Goal: Task Accomplishment & Management: Complete application form

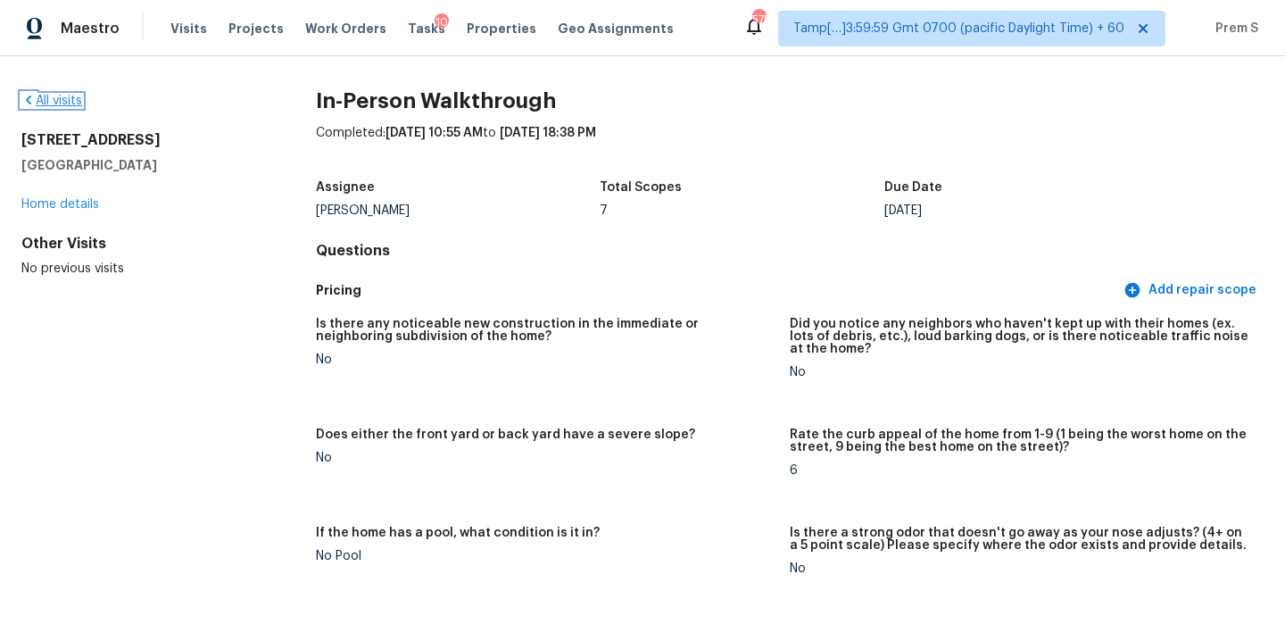
click at [67, 103] on link "All visits" at bounding box center [51, 101] width 61 height 12
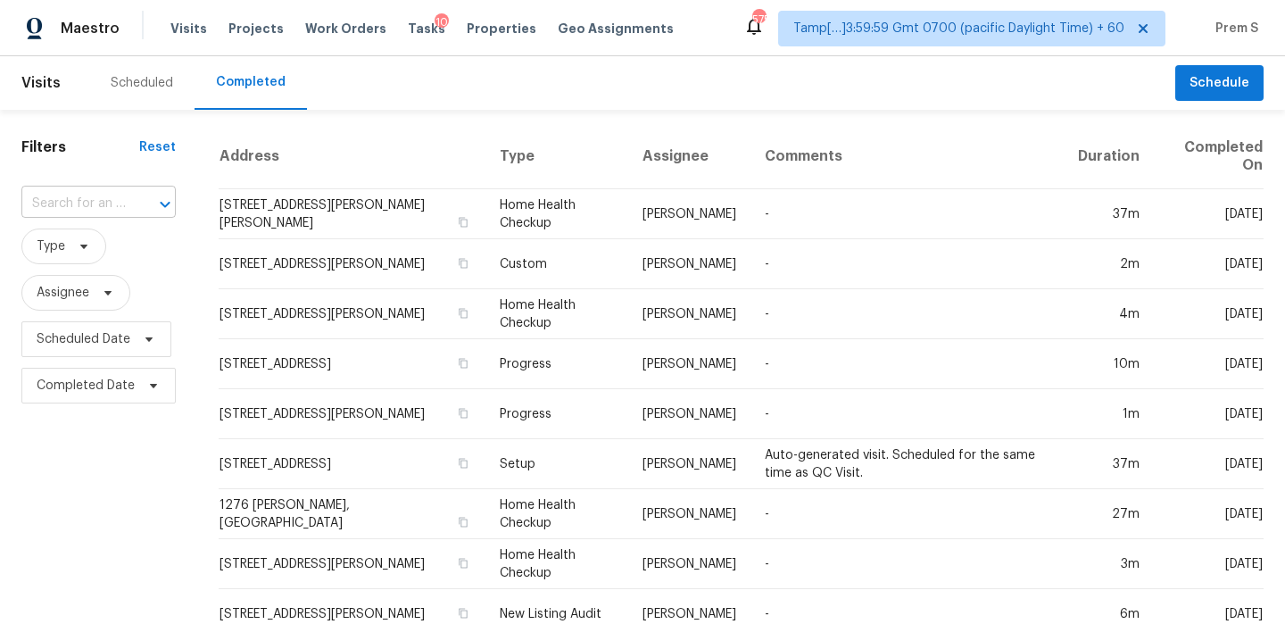
click at [106, 201] on input "text" at bounding box center [73, 204] width 104 height 28
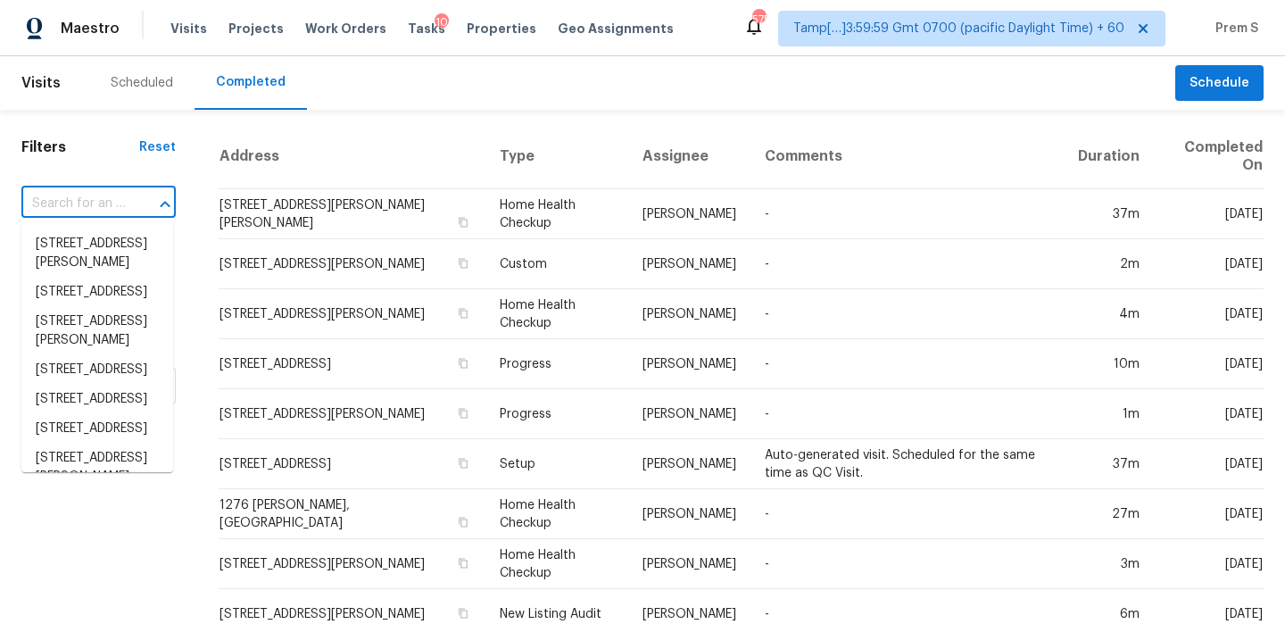
paste input "[STREET_ADDRESS][PERSON_NAME][PERSON_NAME]"
type input "[STREET_ADDRESS][PERSON_NAME][PERSON_NAME]"
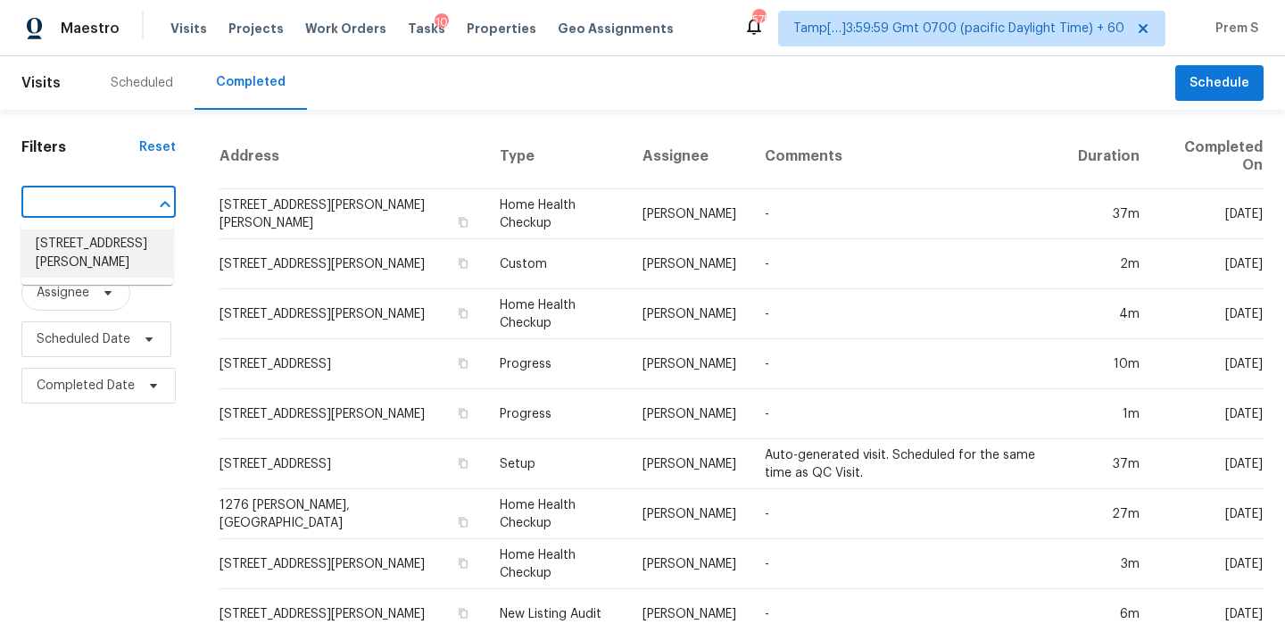
click at [106, 262] on li "[STREET_ADDRESS][PERSON_NAME]" at bounding box center [97, 253] width 152 height 48
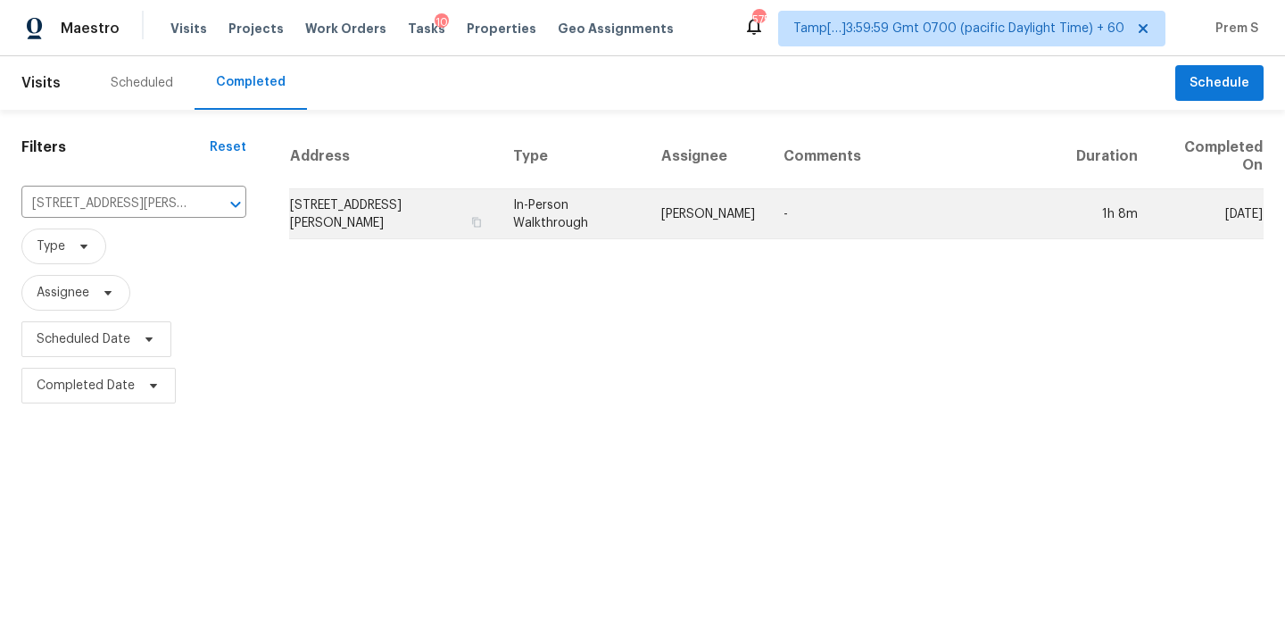
click at [369, 219] on td "[STREET_ADDRESS][PERSON_NAME]" at bounding box center [394, 214] width 210 height 50
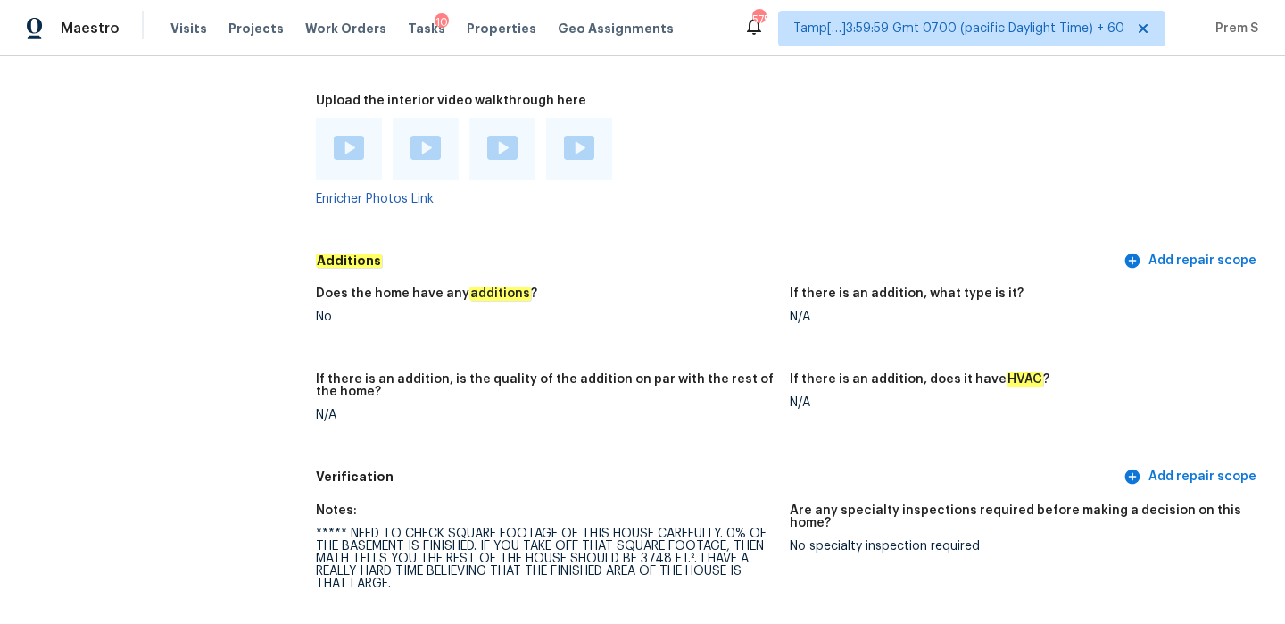
scroll to position [3797, 0]
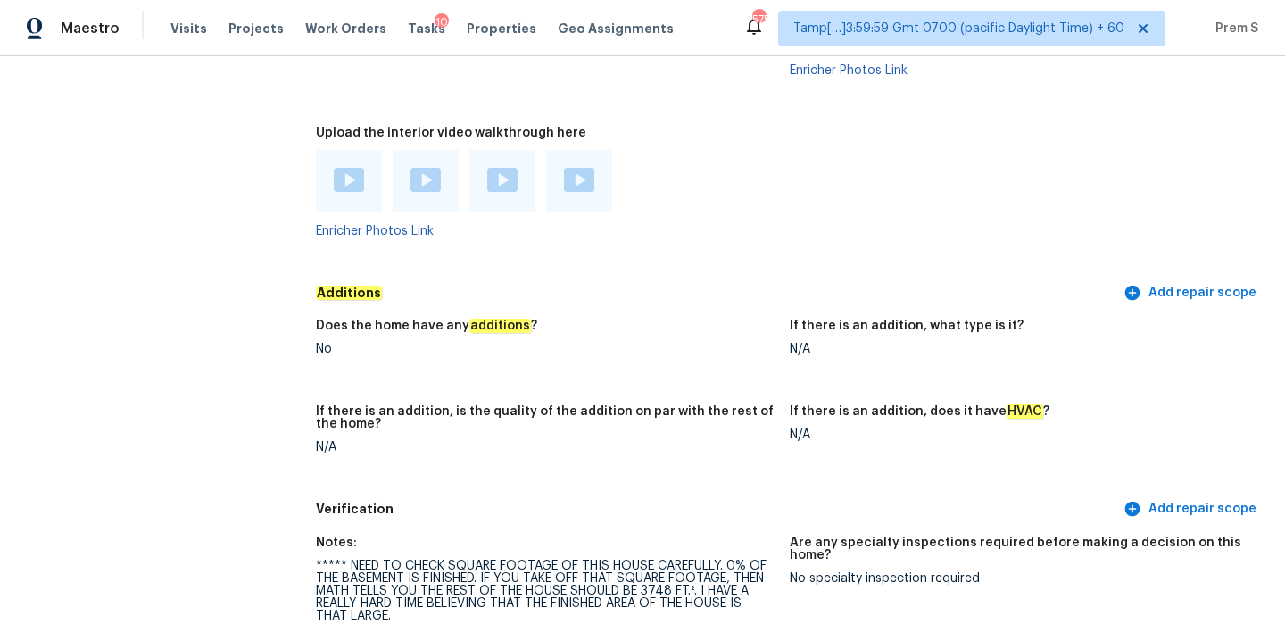
click at [360, 168] on img at bounding box center [349, 180] width 30 height 24
click at [429, 168] on img at bounding box center [426, 180] width 30 height 24
click at [498, 169] on img at bounding box center [502, 180] width 30 height 24
click at [576, 168] on img at bounding box center [579, 180] width 30 height 24
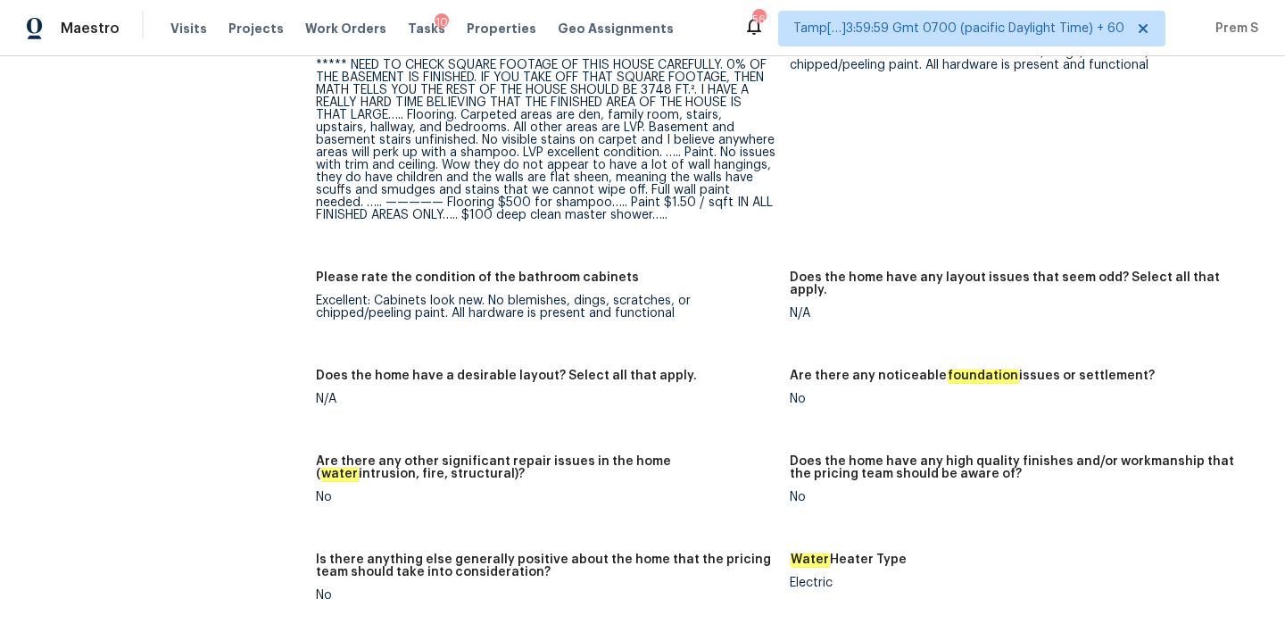
scroll to position [2898, 0]
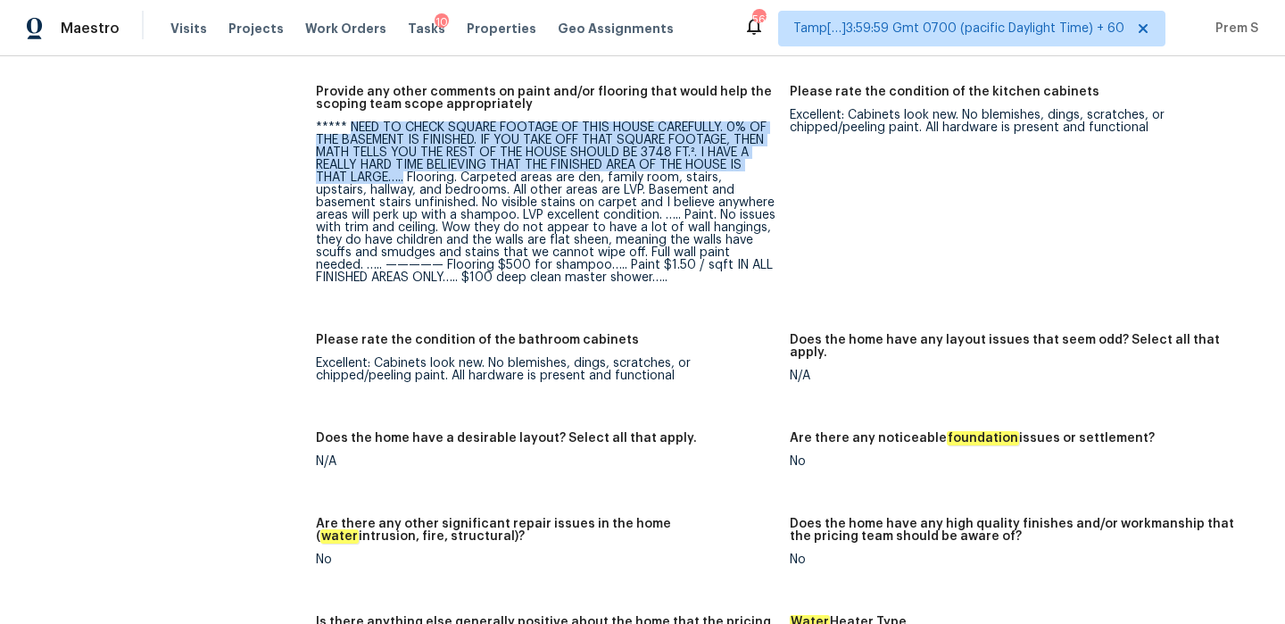
drag, startPoint x: 348, startPoint y: 115, endPoint x: 408, endPoint y: 163, distance: 76.8
click at [408, 163] on div "***** NEED TO CHECK SQUARE FOOTAGE OF THIS HOUSE CAREFULLY. 0% OF THE BASEMENT …" at bounding box center [546, 202] width 460 height 162
copy div "NEED TO CHECK SQUARE FOOTAGE OF THIS HOUSE CAREFULLY. 0% OF THE BASEMENT IS FIN…"
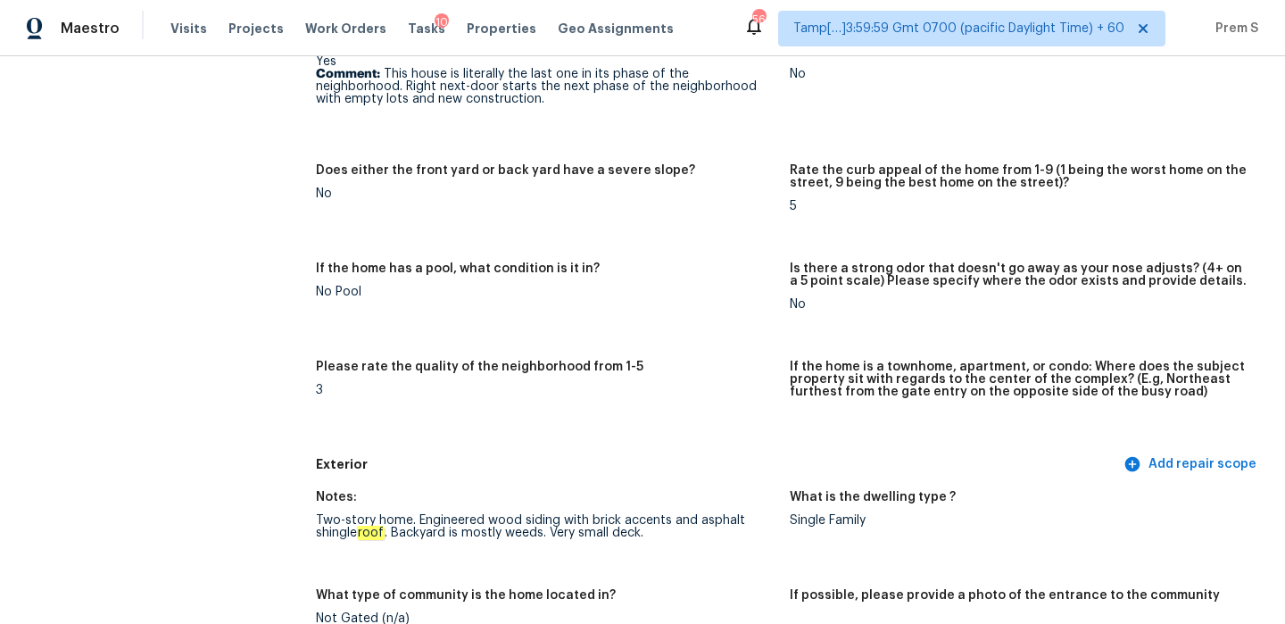
scroll to position [334, 0]
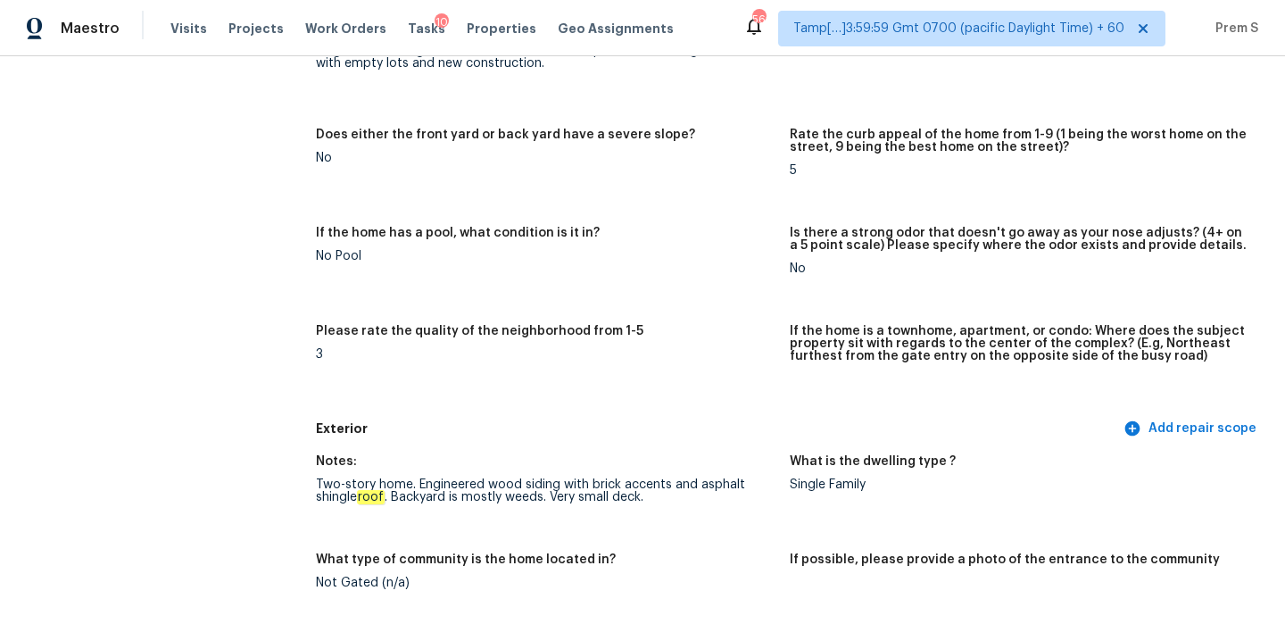
click at [785, 429] on h5 "Exterior" at bounding box center [718, 429] width 804 height 19
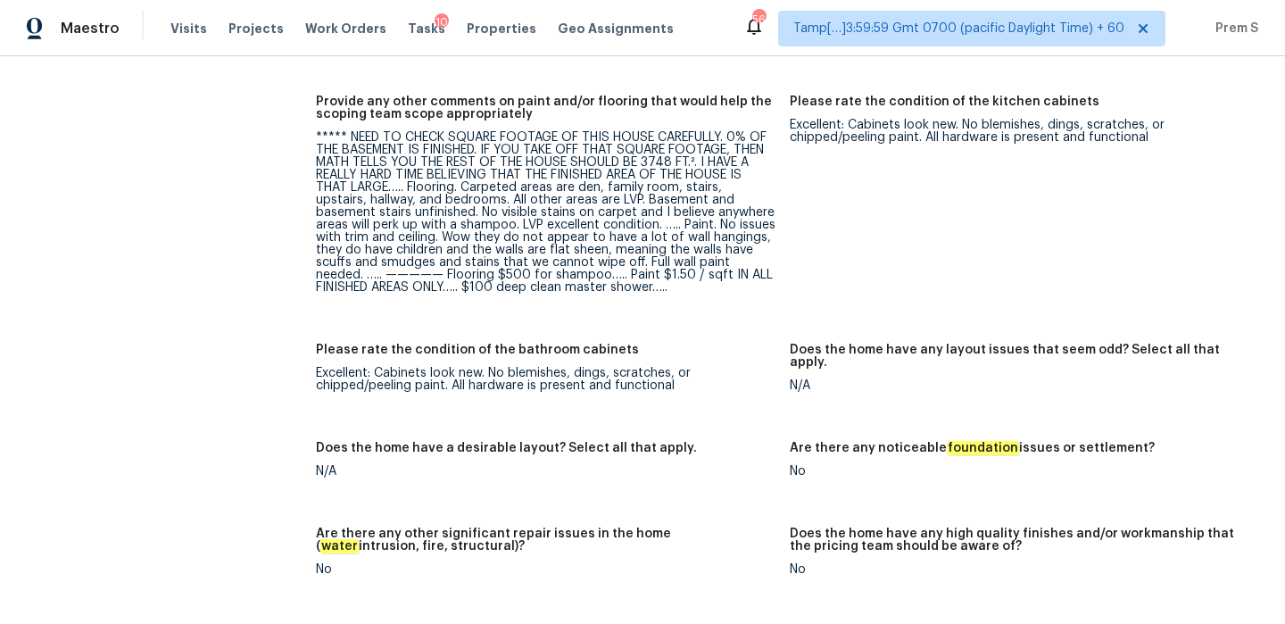
scroll to position [3176, 0]
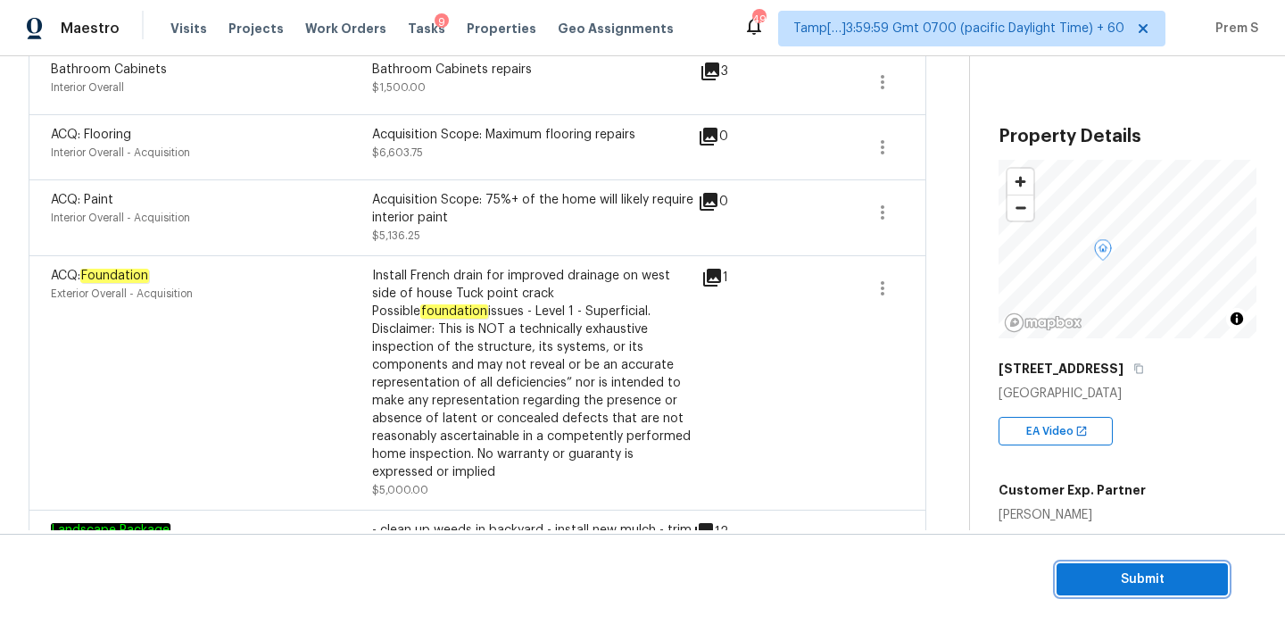
click at [1103, 571] on span "Submit" at bounding box center [1142, 580] width 143 height 22
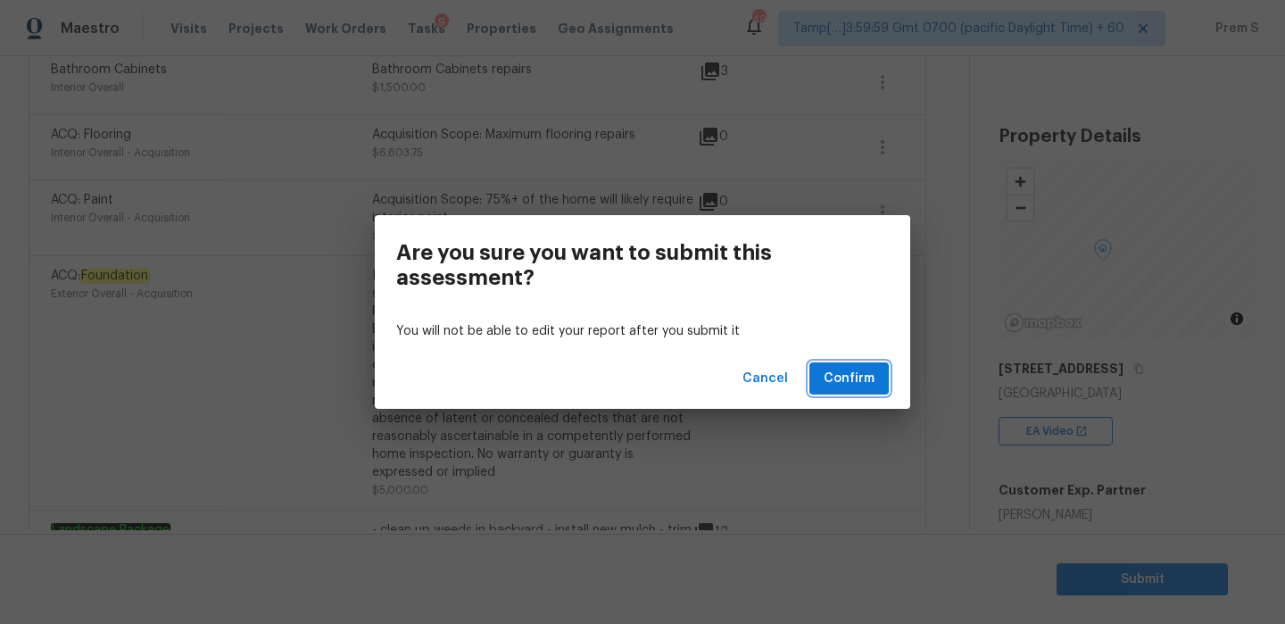
click at [870, 387] on span "Confirm" at bounding box center [849, 379] width 51 height 22
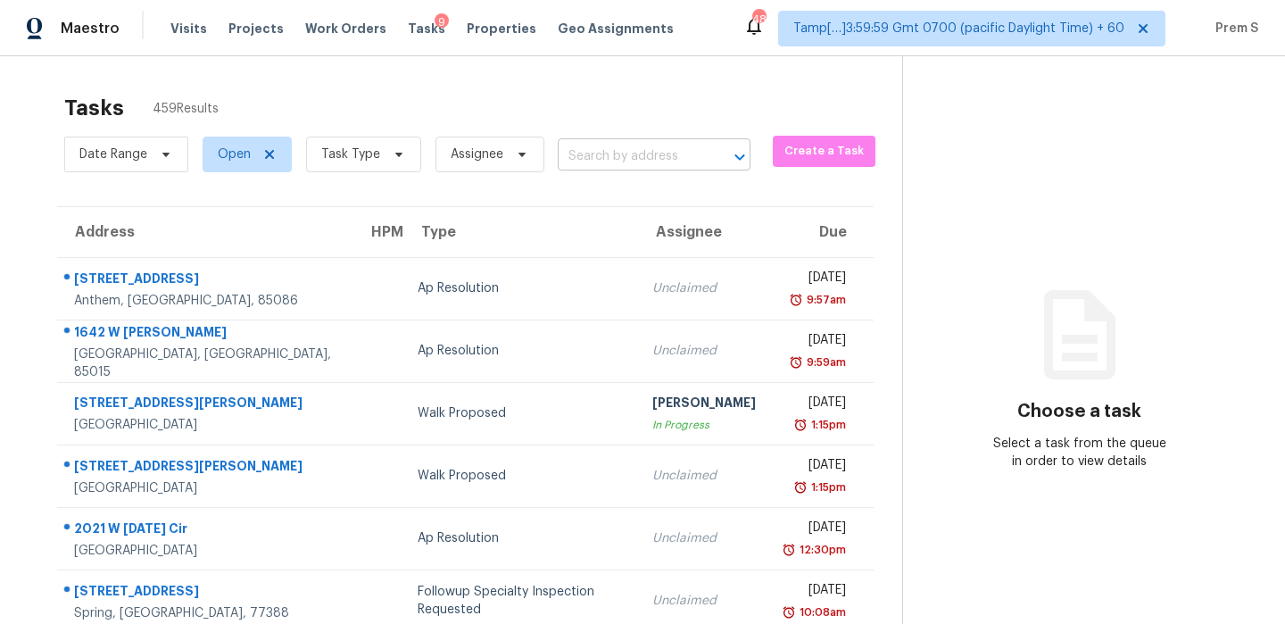
click at [681, 155] on input "text" at bounding box center [629, 157] width 143 height 28
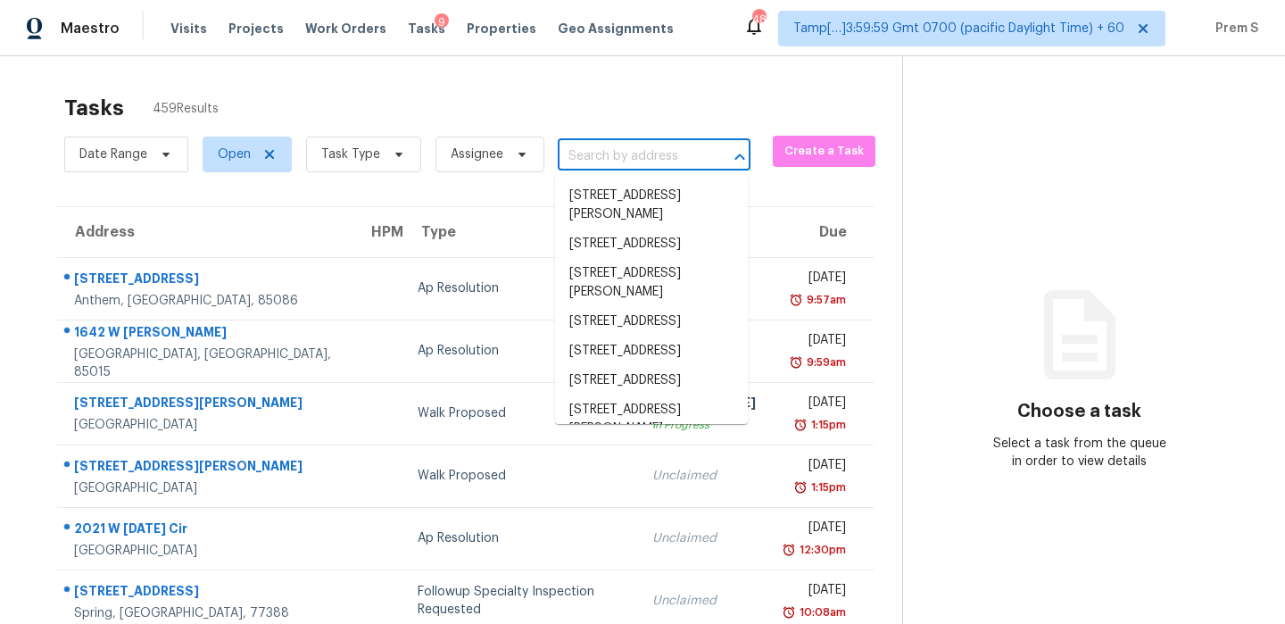
paste input "[STREET_ADDRESS][PERSON_NAME][PERSON_NAME]"
type input "[STREET_ADDRESS][PERSON_NAME][PERSON_NAME]"
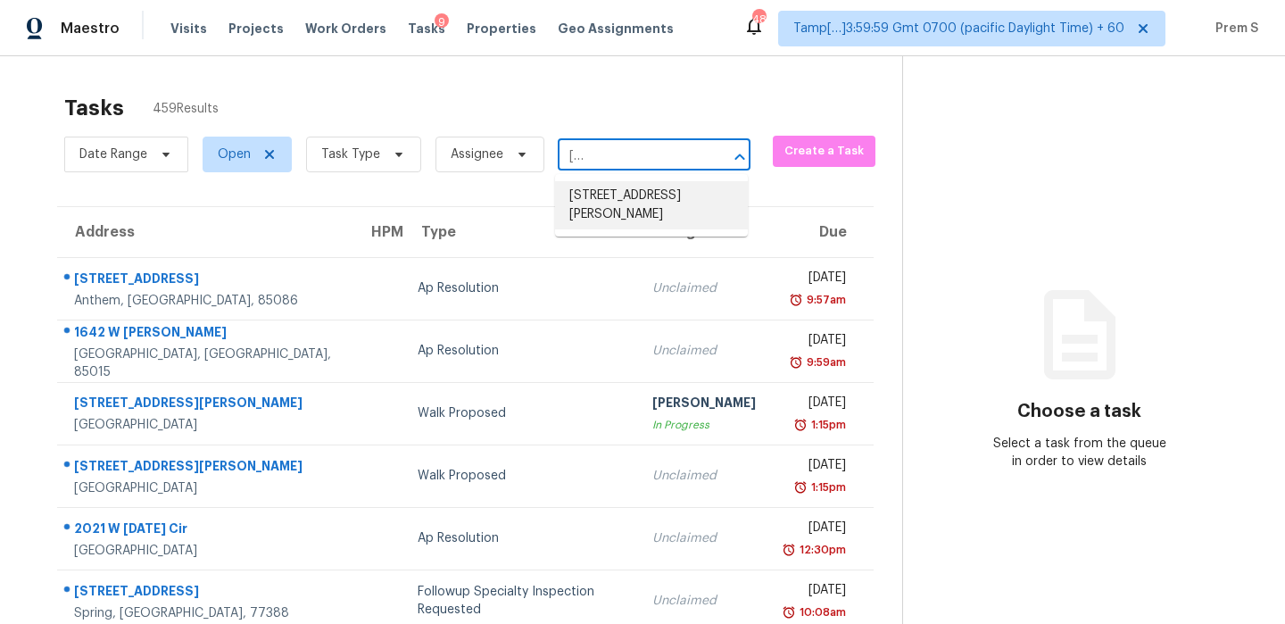
click at [637, 206] on li "[STREET_ADDRESS][PERSON_NAME]" at bounding box center [651, 205] width 193 height 48
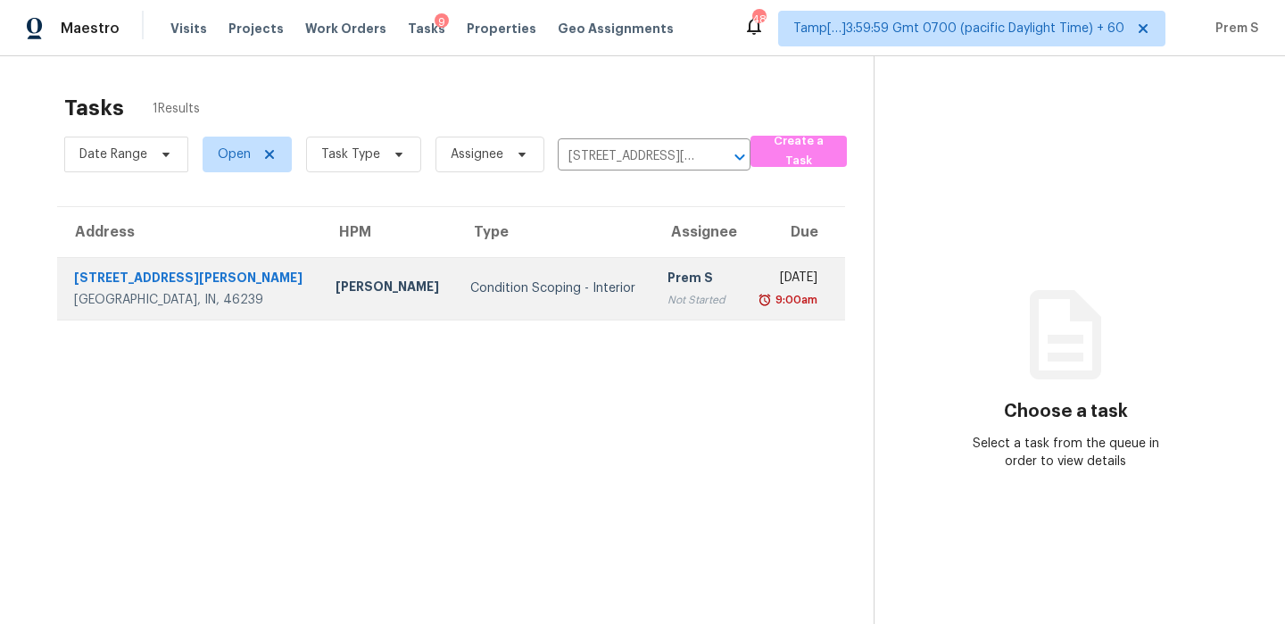
click at [668, 286] on div "Prem S" at bounding box center [698, 280] width 60 height 22
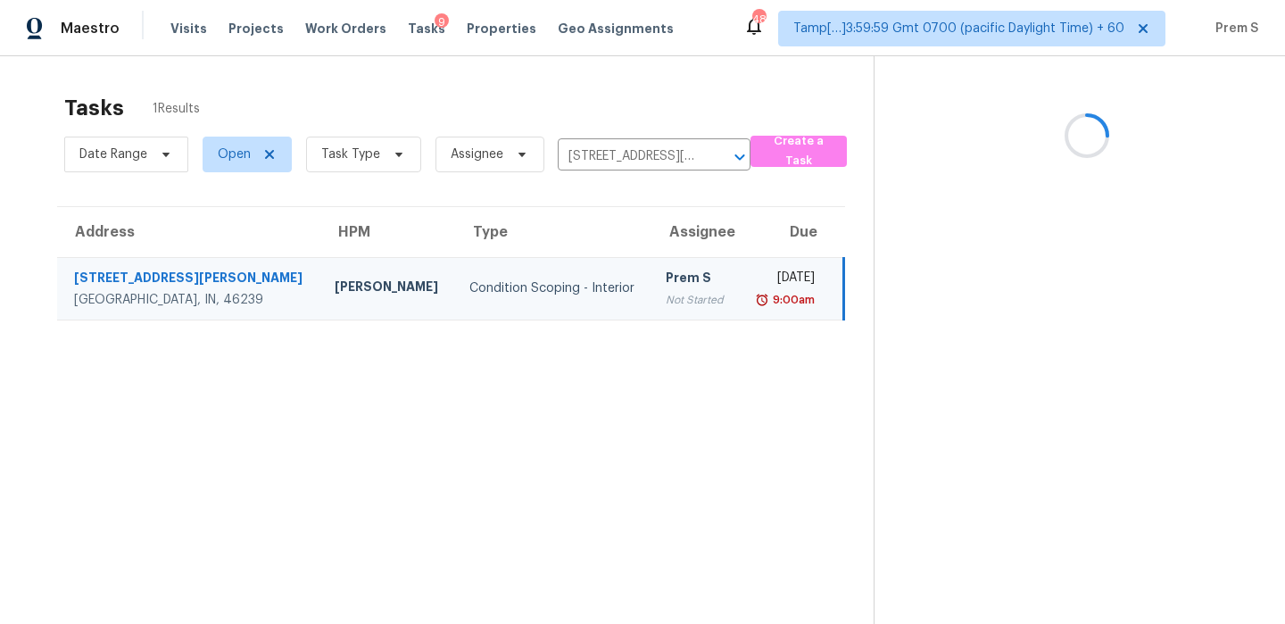
scroll to position [56, 0]
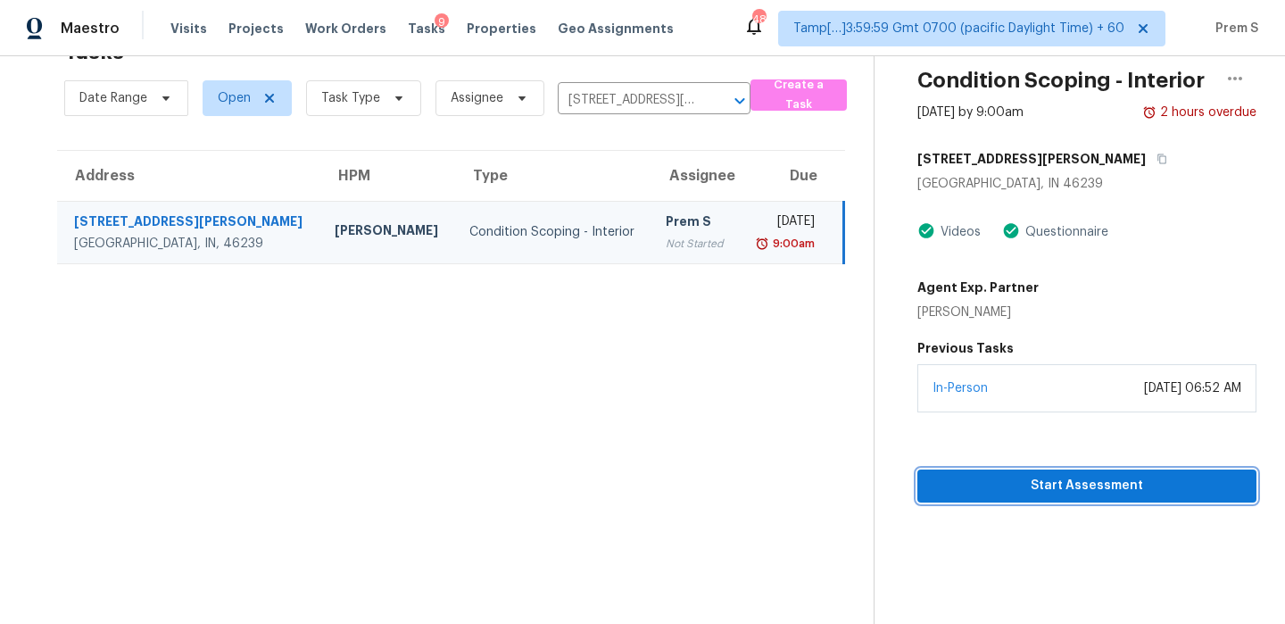
click at [1010, 490] on span "Start Assessment" at bounding box center [1087, 486] width 311 height 22
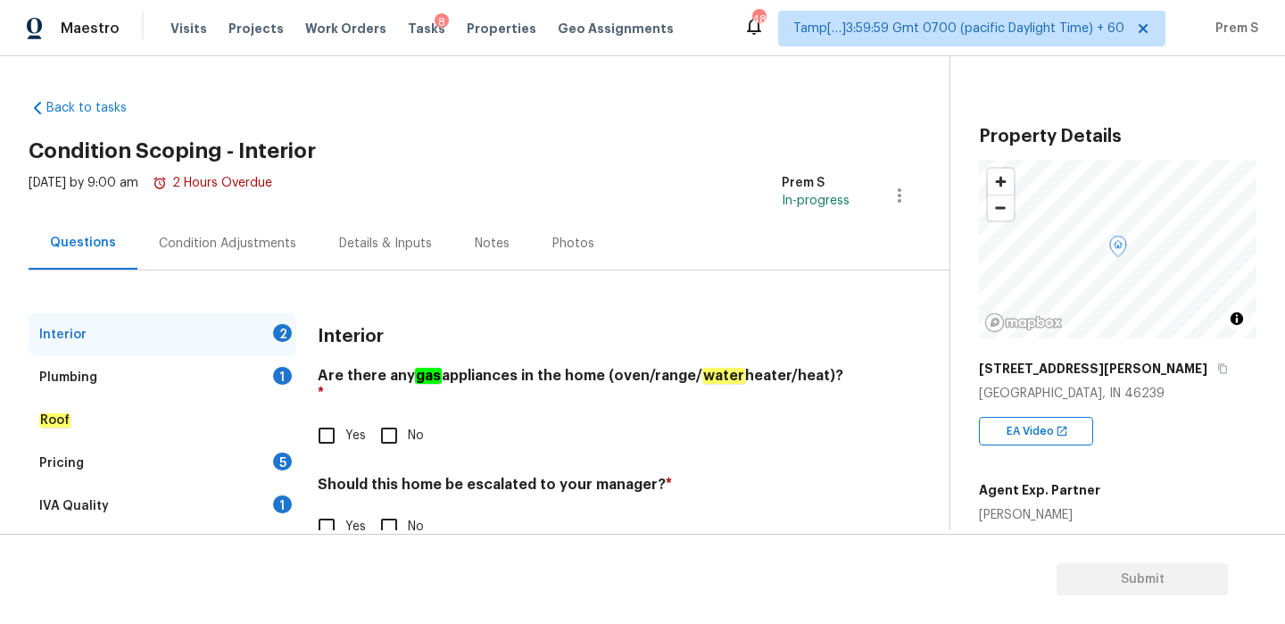
click at [327, 428] on input "Yes" at bounding box center [326, 435] width 37 height 37
checkbox input "true"
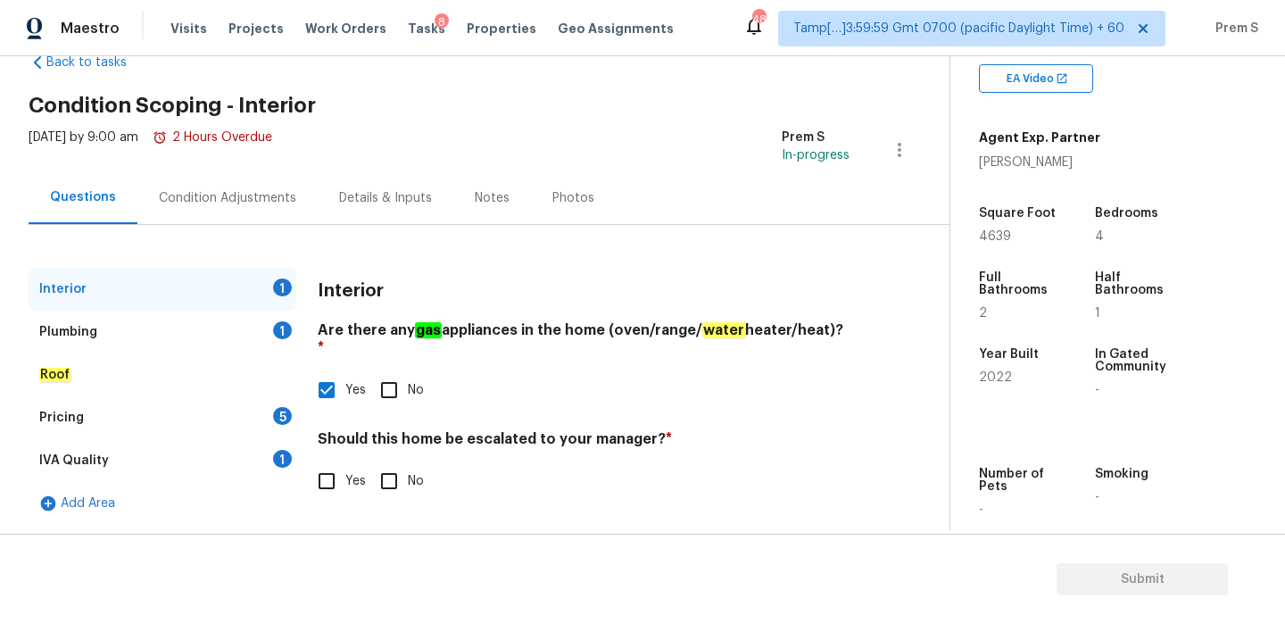
scroll to position [370, 0]
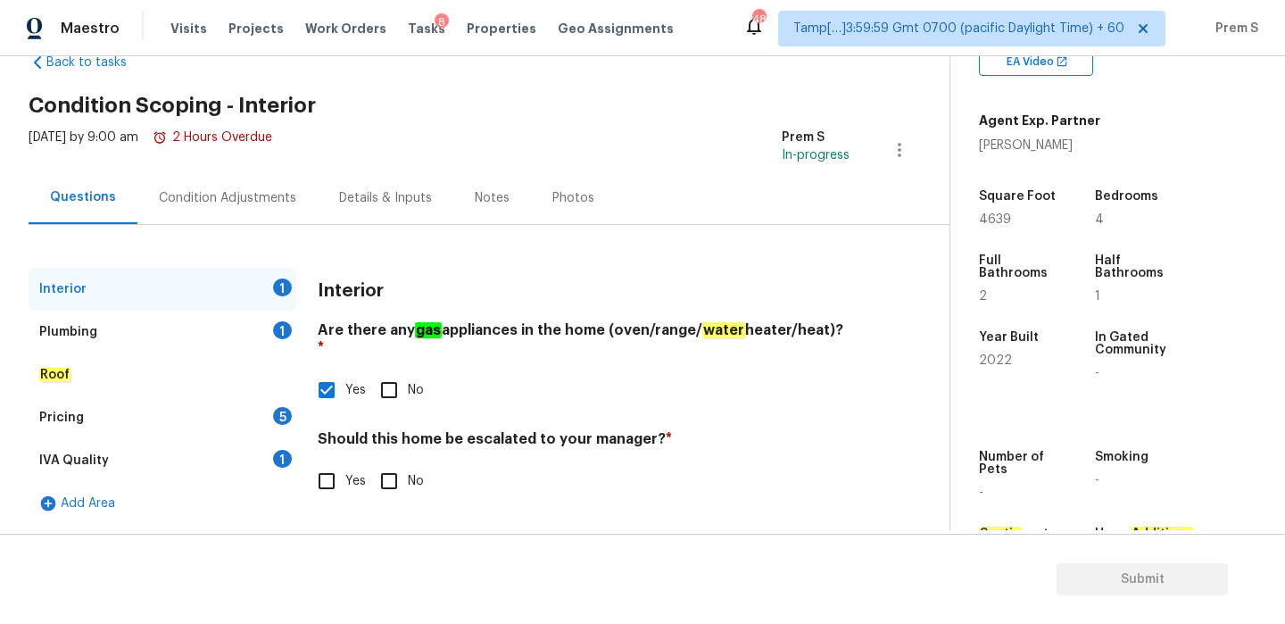
click at [389, 470] on input "No" at bounding box center [388, 480] width 37 height 37
checkbox input "true"
click at [282, 329] on div "1" at bounding box center [282, 330] width 19 height 18
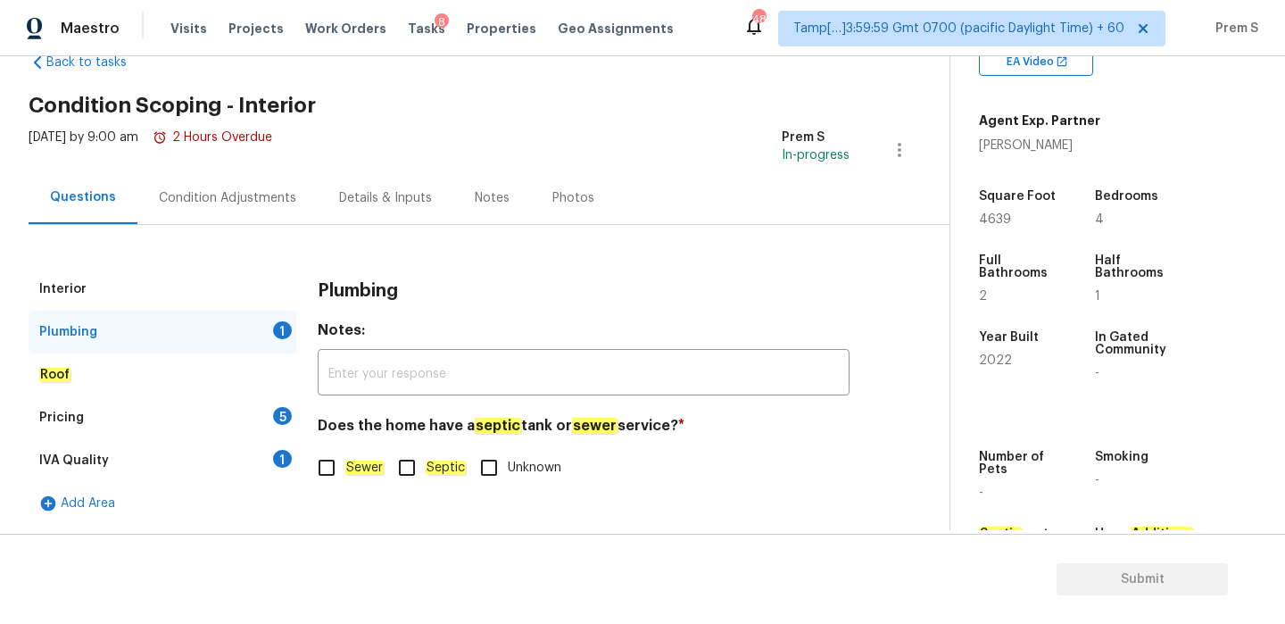
click at [317, 455] on input "Sewer" at bounding box center [326, 467] width 37 height 37
checkbox input "true"
click at [287, 418] on div "5" at bounding box center [282, 416] width 19 height 18
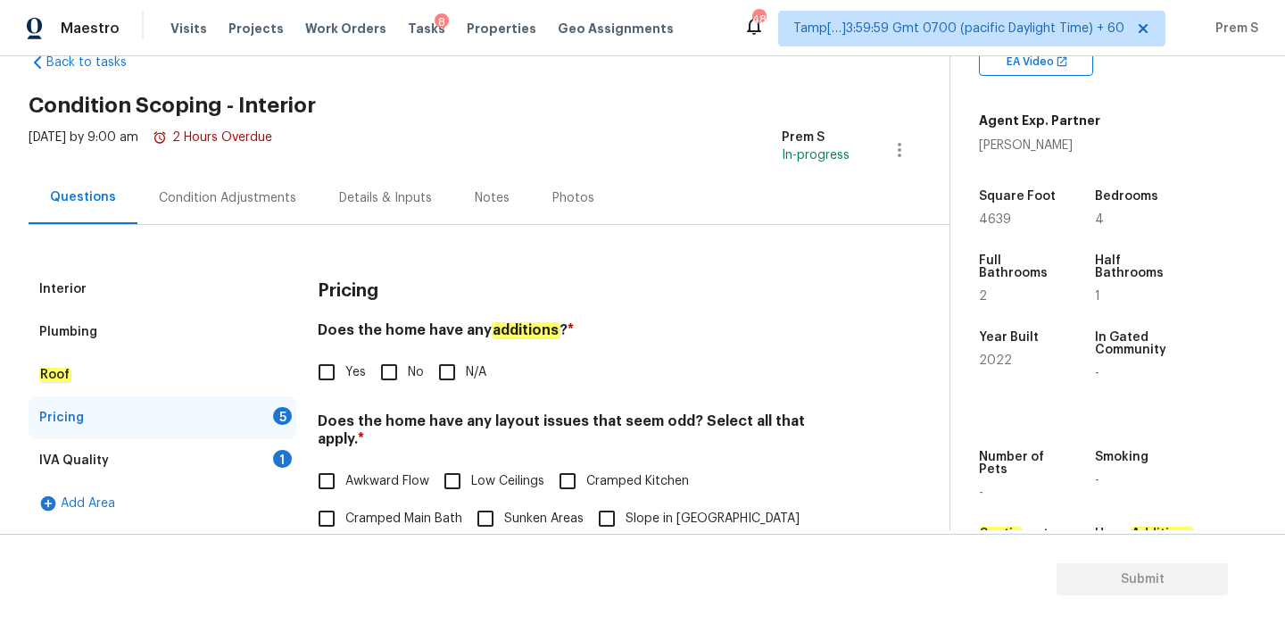
click at [374, 383] on input "No" at bounding box center [388, 371] width 37 height 37
checkbox input "true"
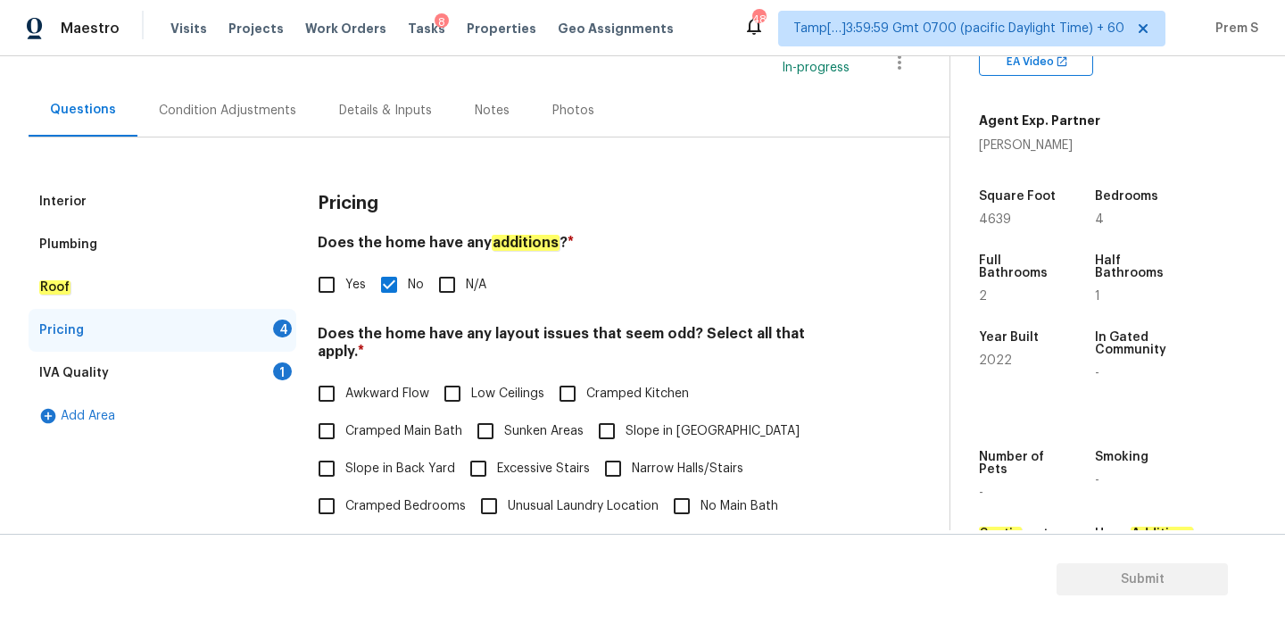
click at [410, 525] on input "N/A" at bounding box center [403, 543] width 37 height 37
checkbox input "true"
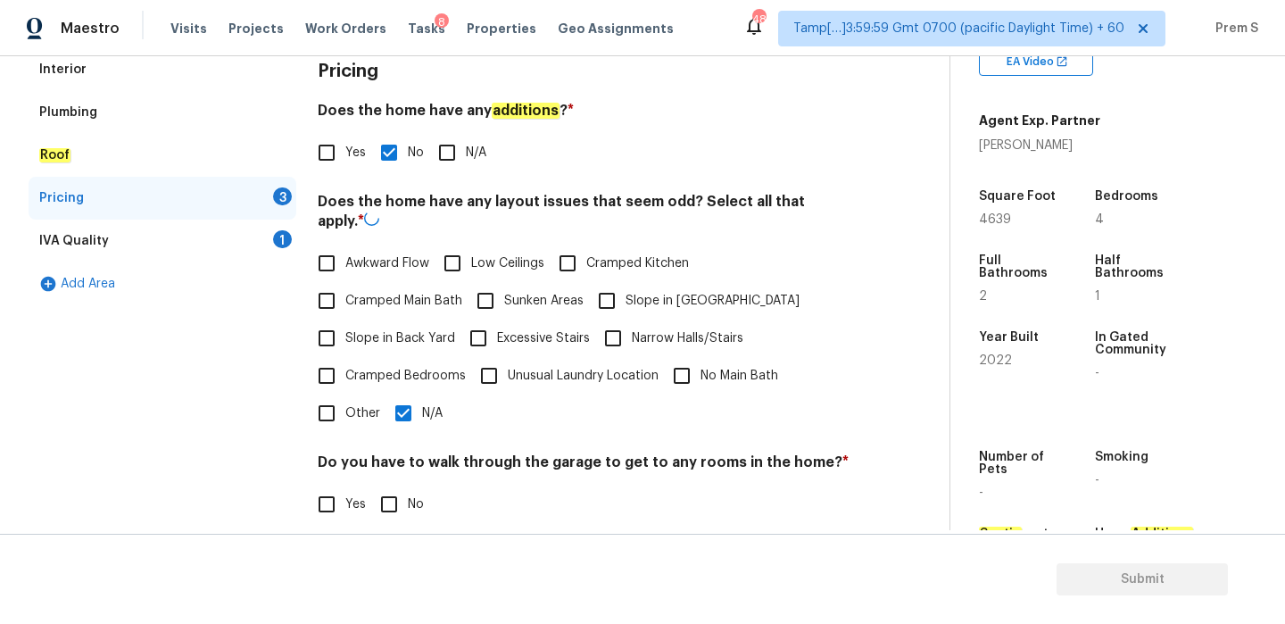
scroll to position [413, 0]
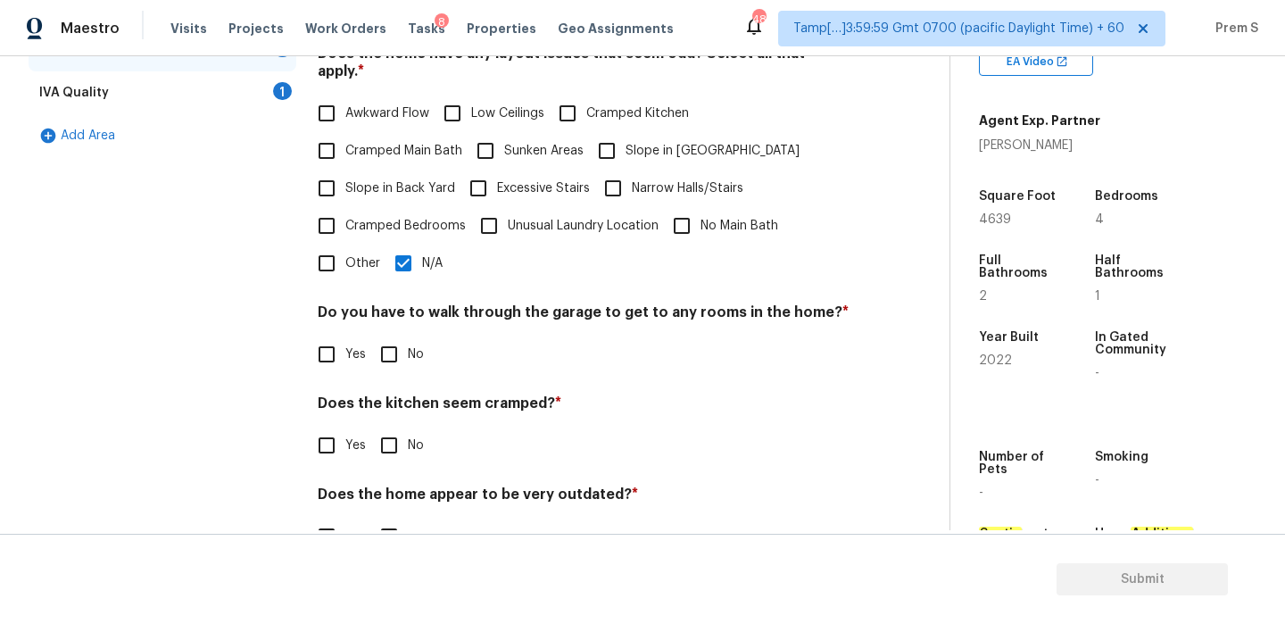
click at [395, 338] on input "No" at bounding box center [388, 354] width 37 height 37
checkbox input "true"
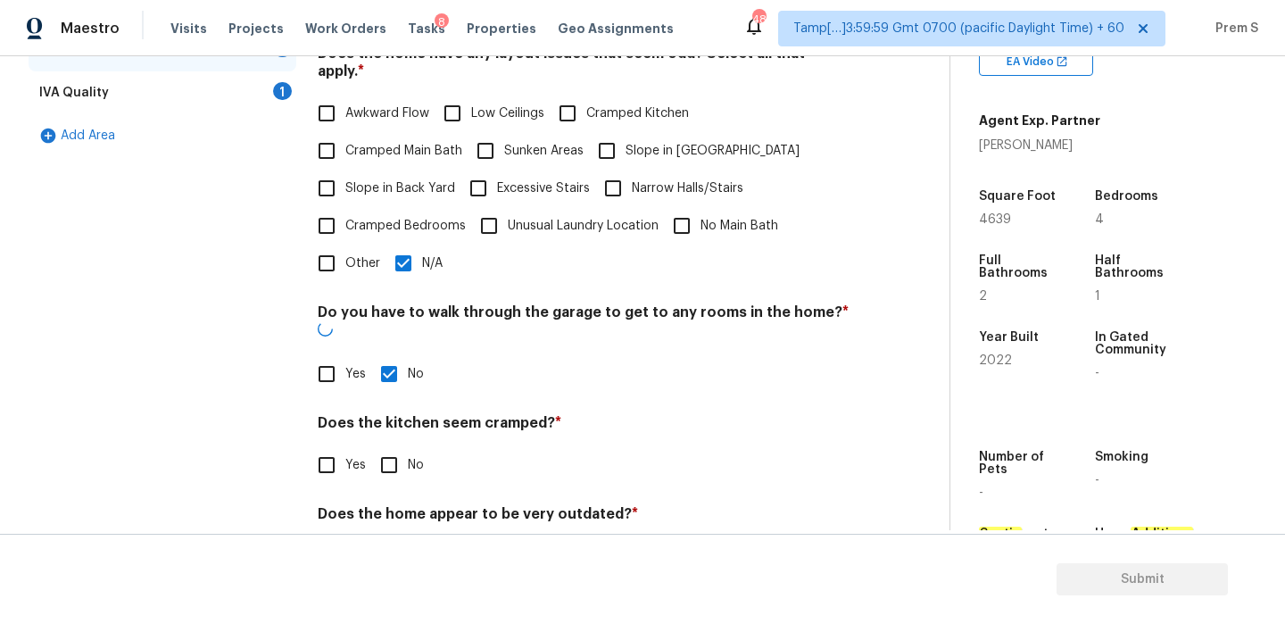
click at [391, 446] on input "No" at bounding box center [388, 464] width 37 height 37
checkbox input "true"
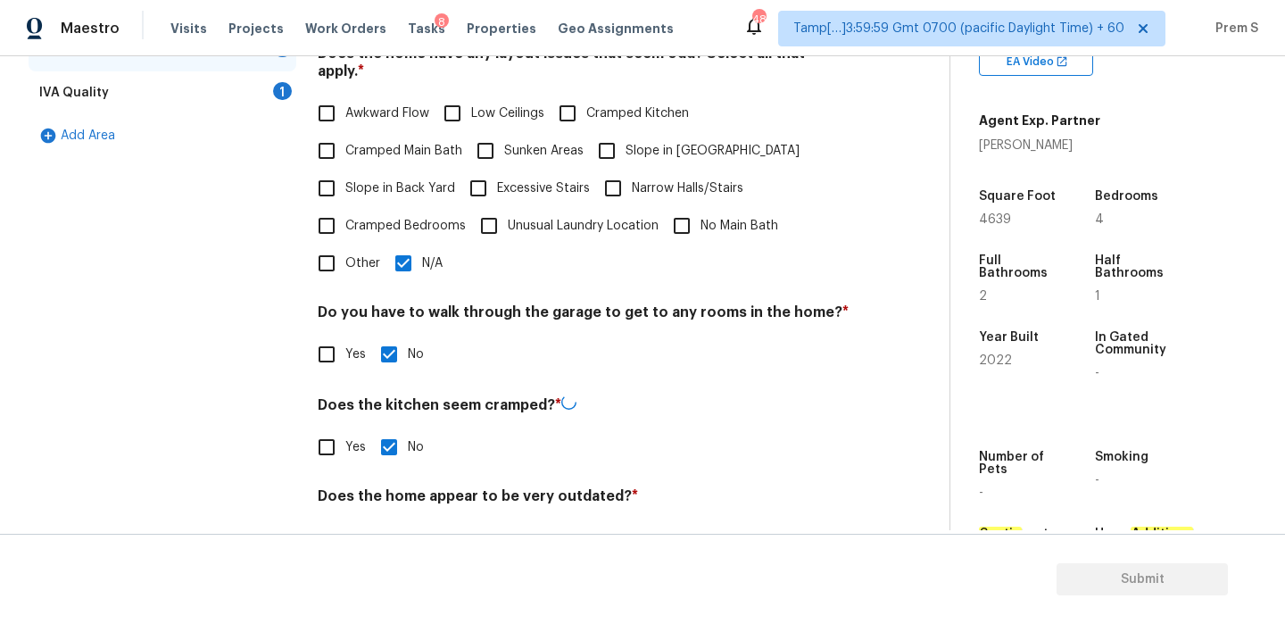
click at [386, 520] on input "No" at bounding box center [388, 538] width 37 height 37
checkbox input "true"
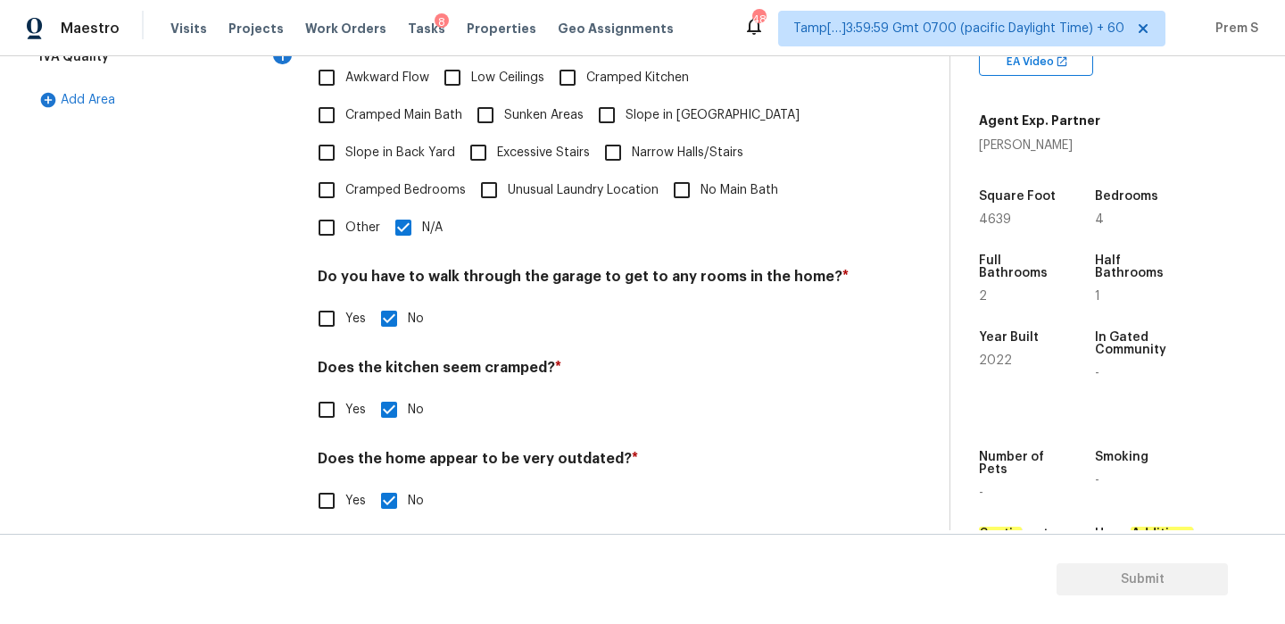
scroll to position [447, 0]
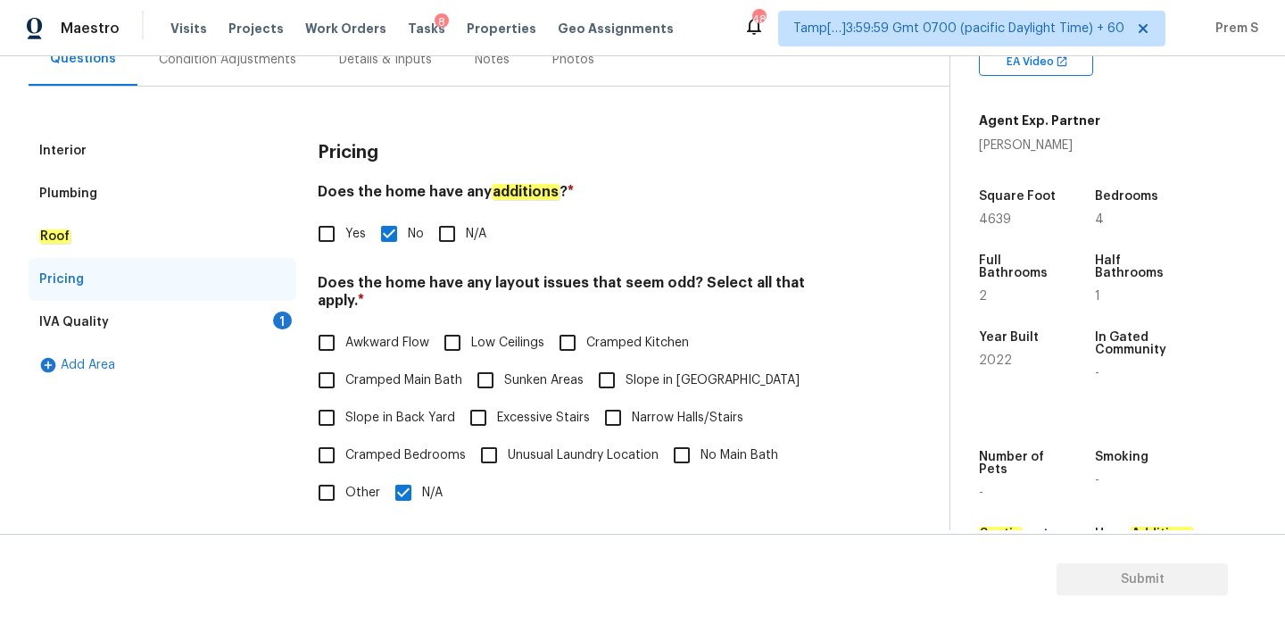
click at [267, 331] on div "IVA Quality 1" at bounding box center [163, 322] width 268 height 43
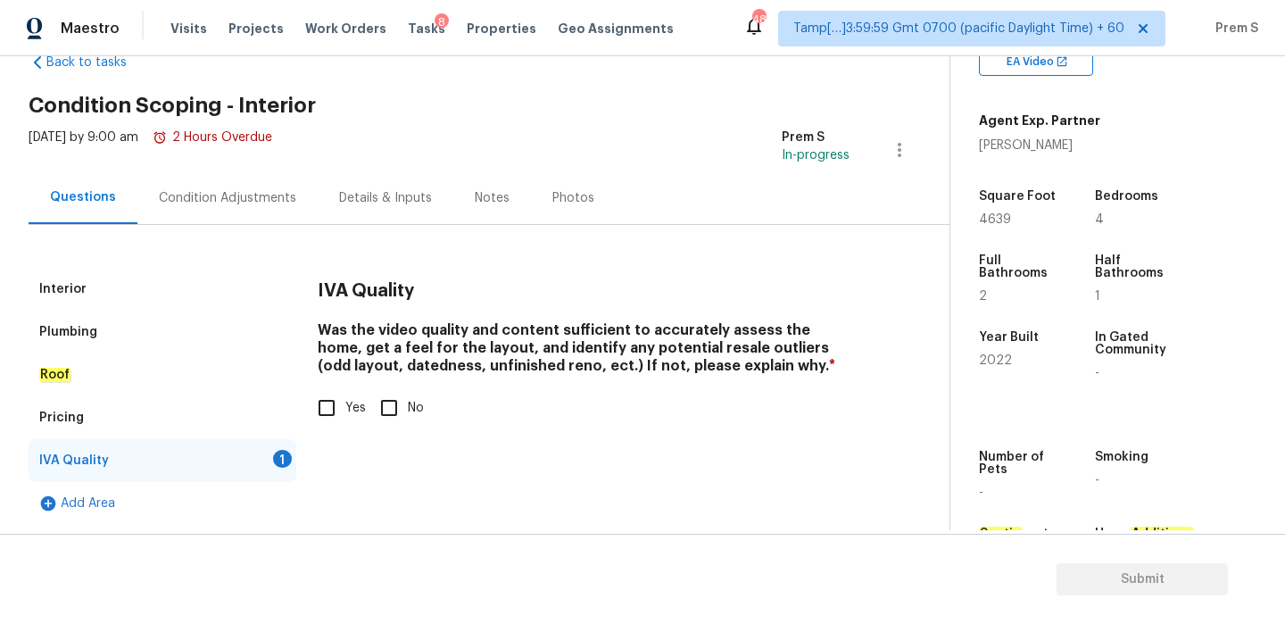
scroll to position [46, 0]
click at [318, 398] on input "Yes" at bounding box center [326, 407] width 37 height 37
checkbox input "true"
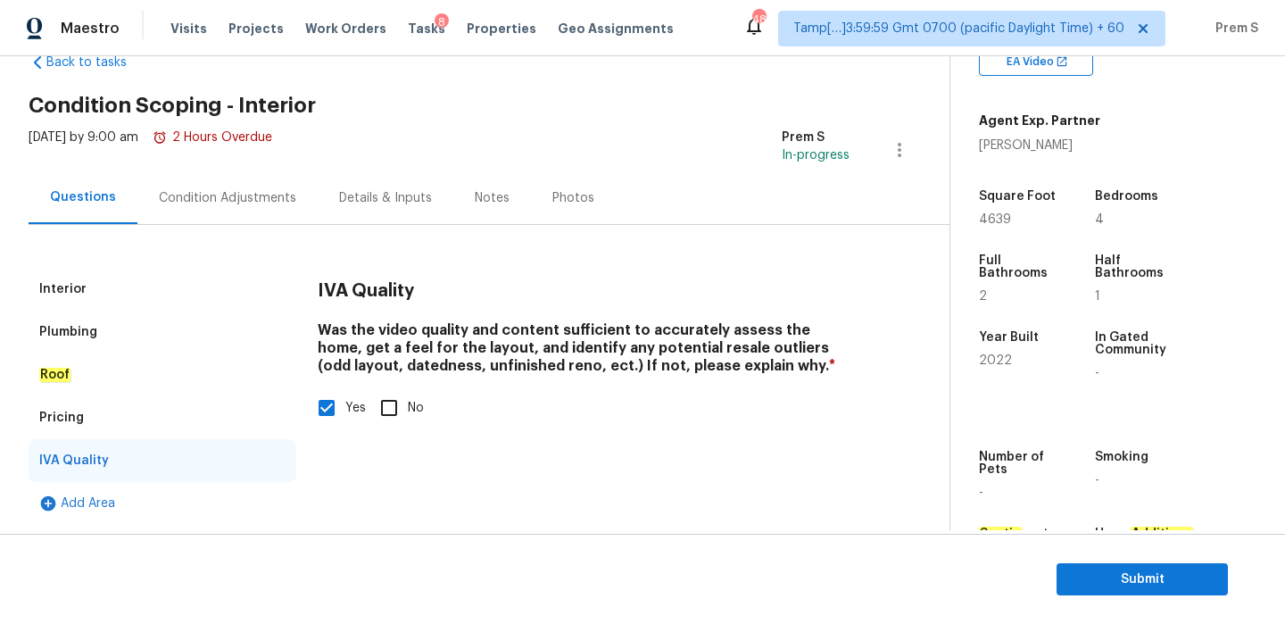
click at [269, 198] on div "Condition Adjustments" at bounding box center [227, 198] width 137 height 18
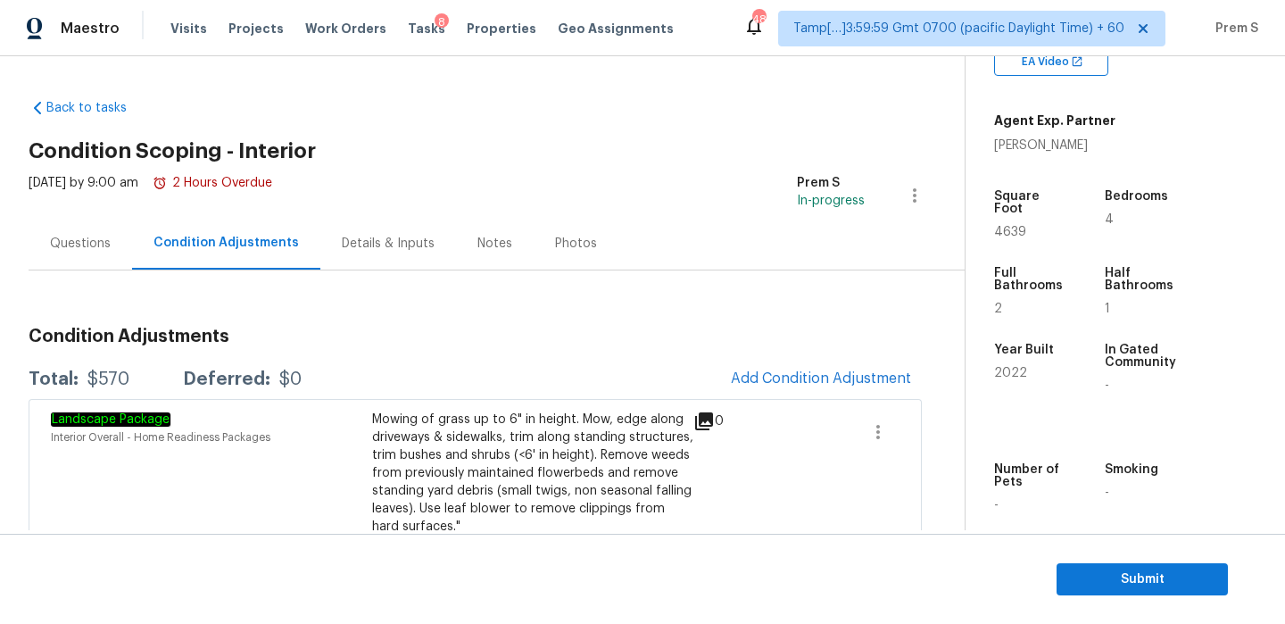
click at [119, 256] on div "Questions" at bounding box center [81, 243] width 104 height 53
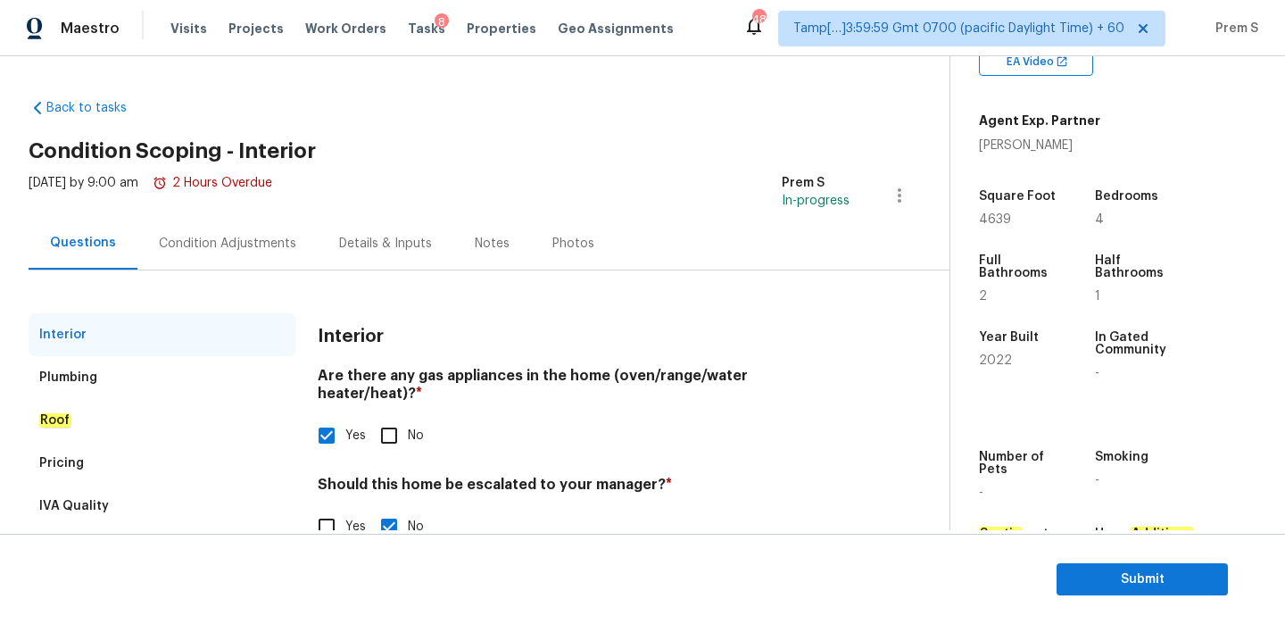
scroll to position [46, 0]
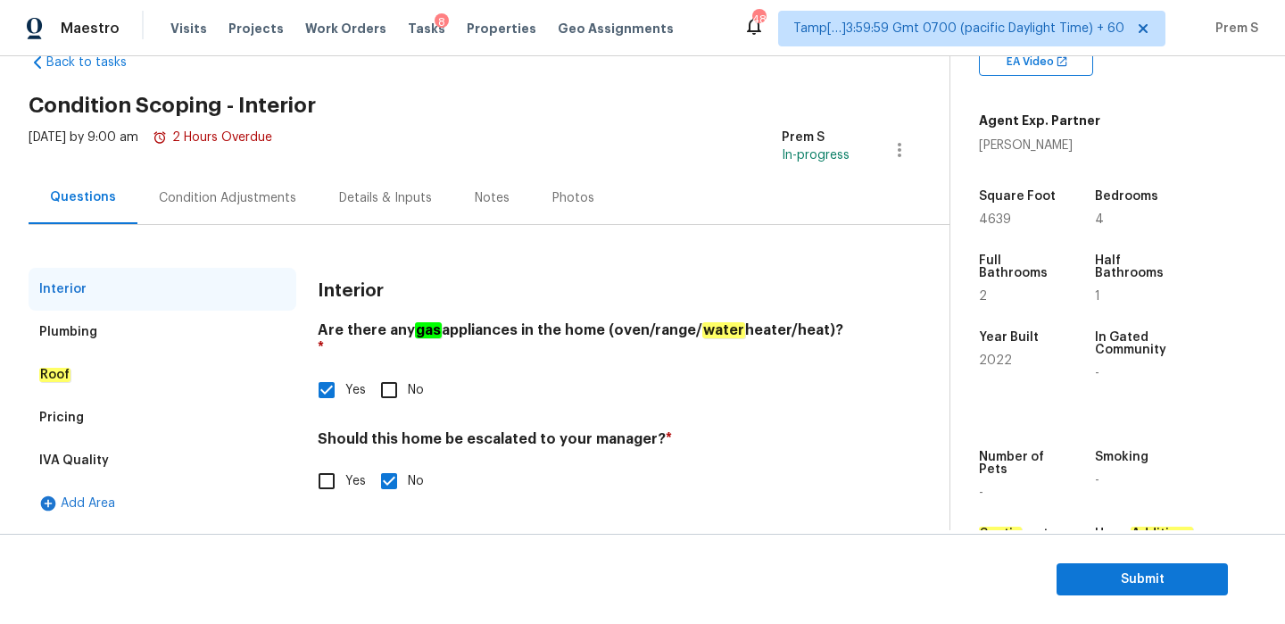
click at [139, 410] on div "Pricing" at bounding box center [163, 417] width 268 height 43
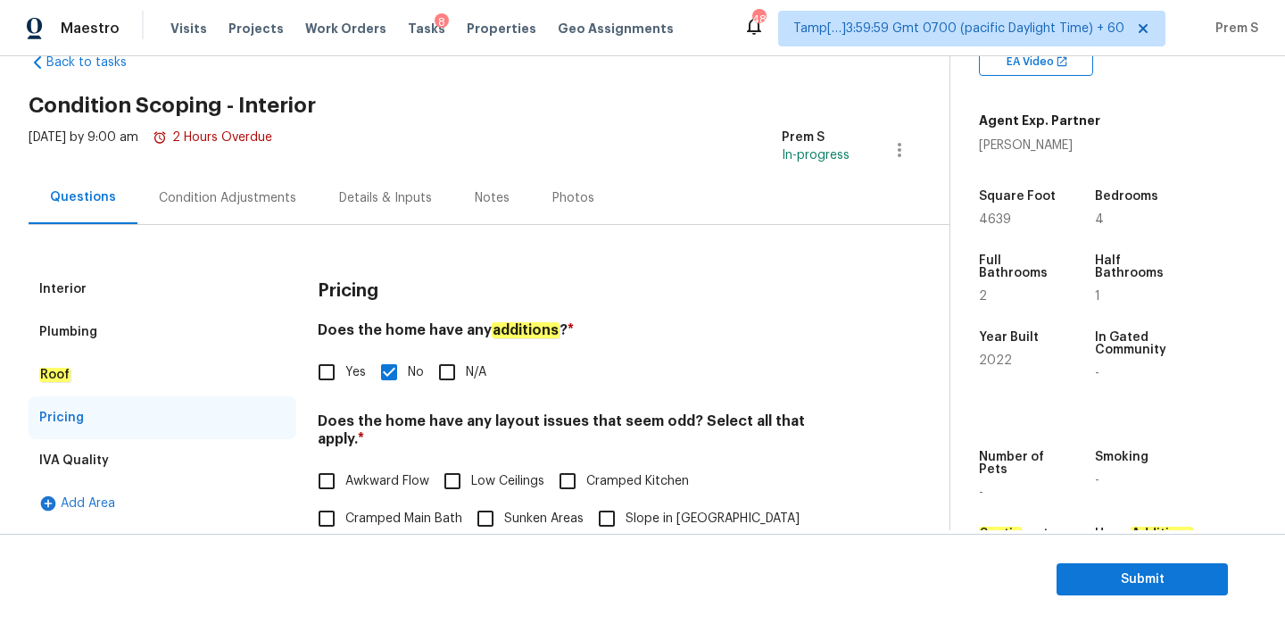
scroll to position [447, 0]
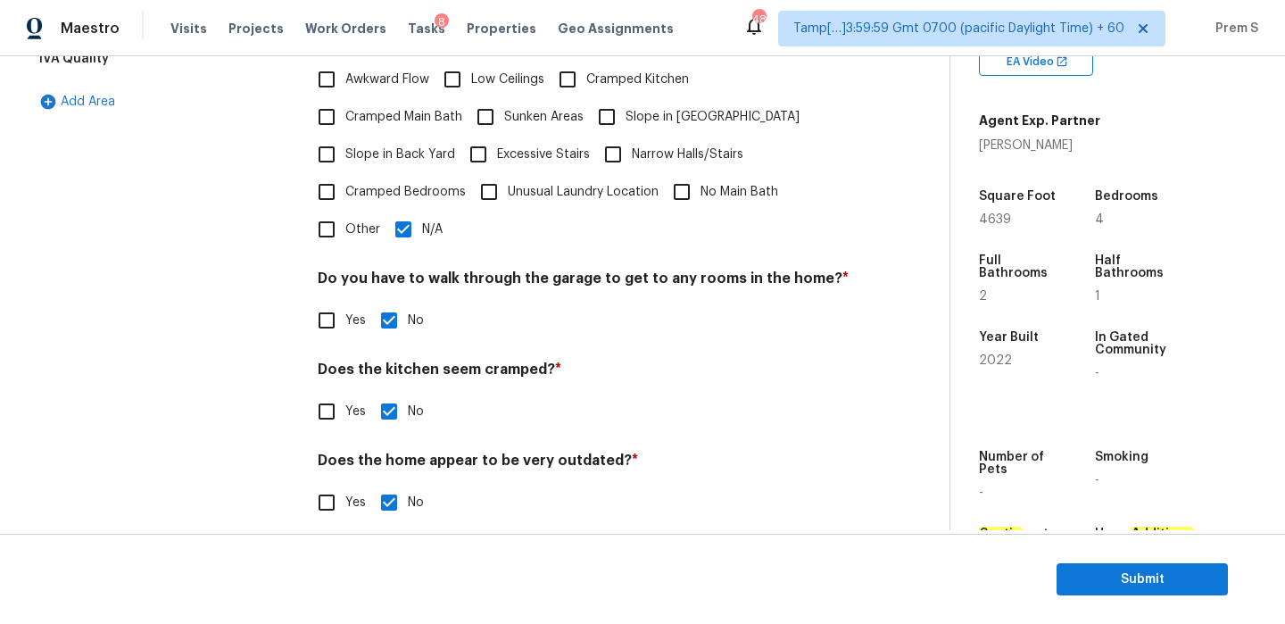
click at [337, 222] on input "Other" at bounding box center [326, 229] width 37 height 37
checkbox input "true"
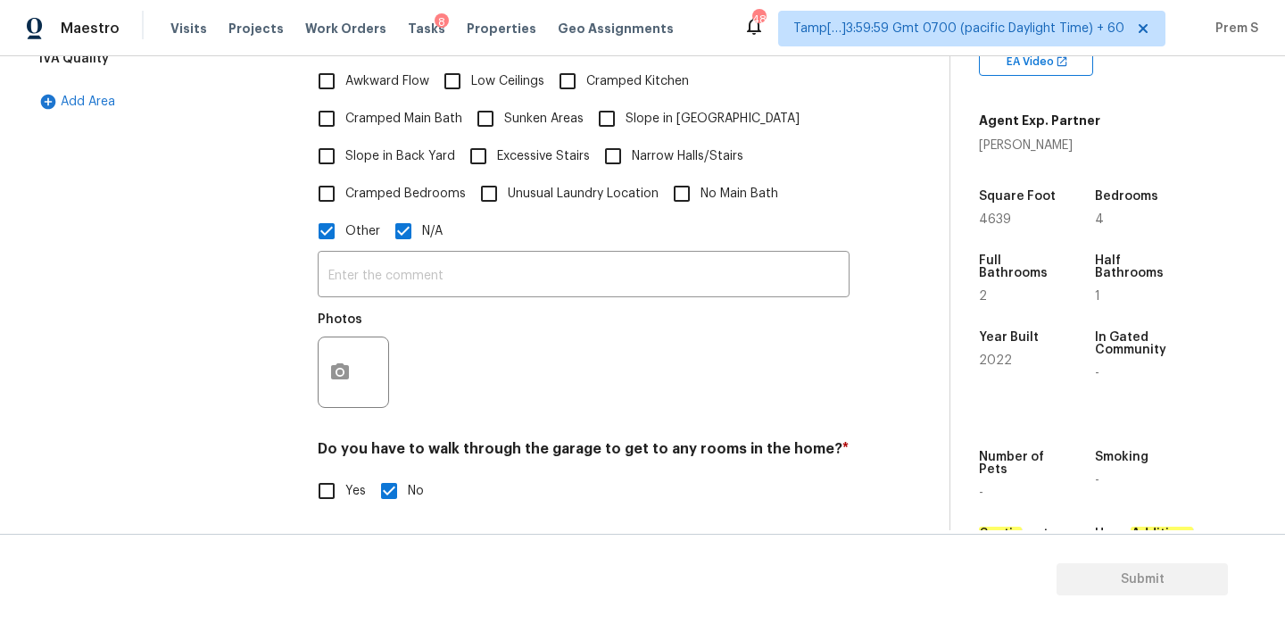
click at [406, 226] on input "N/A" at bounding box center [403, 230] width 37 height 37
checkbox input "false"
click at [439, 258] on input "text" at bounding box center [584, 275] width 532 height 42
paste input "NEED TO CHECK SQUARE FOOTAGE OF THIS HOUSE CAREFULLY. 0% OF THE BASEMENT IS FIN…"
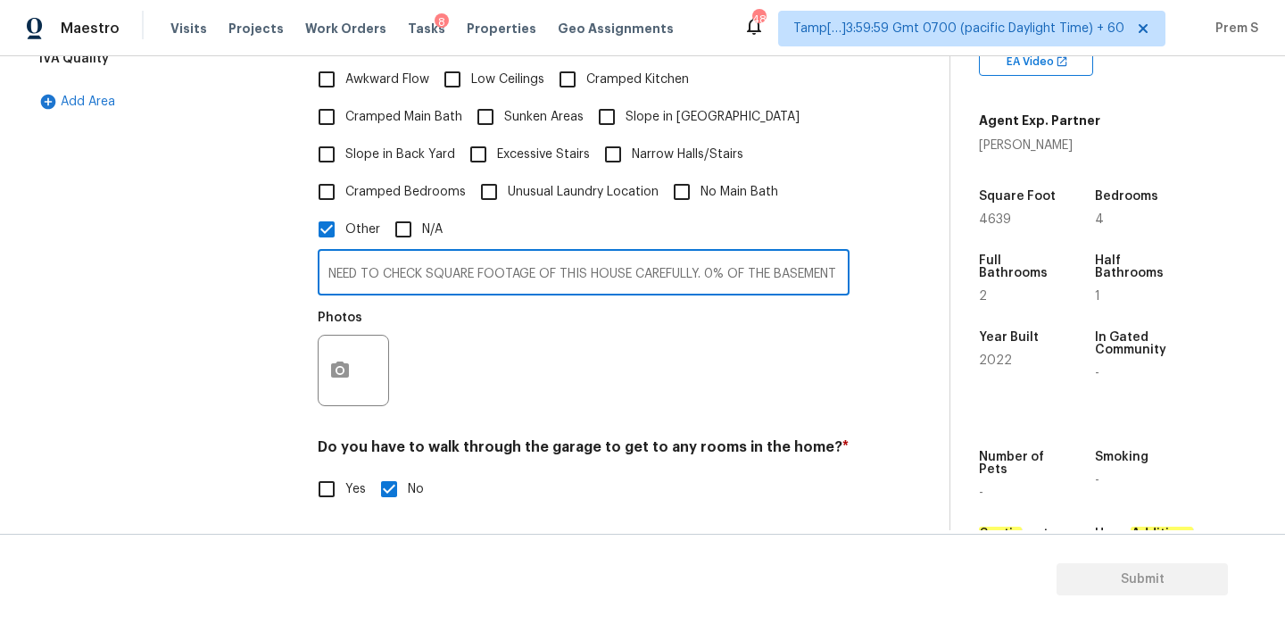
scroll to position [0, 1351]
type input "NEED TO CHECK SQUARE FOOTAGE OF THIS HOUSE CAREFULLY. 0% OF THE BASEMENT IS FIN…"
click at [346, 356] on button "button" at bounding box center [340, 371] width 43 height 70
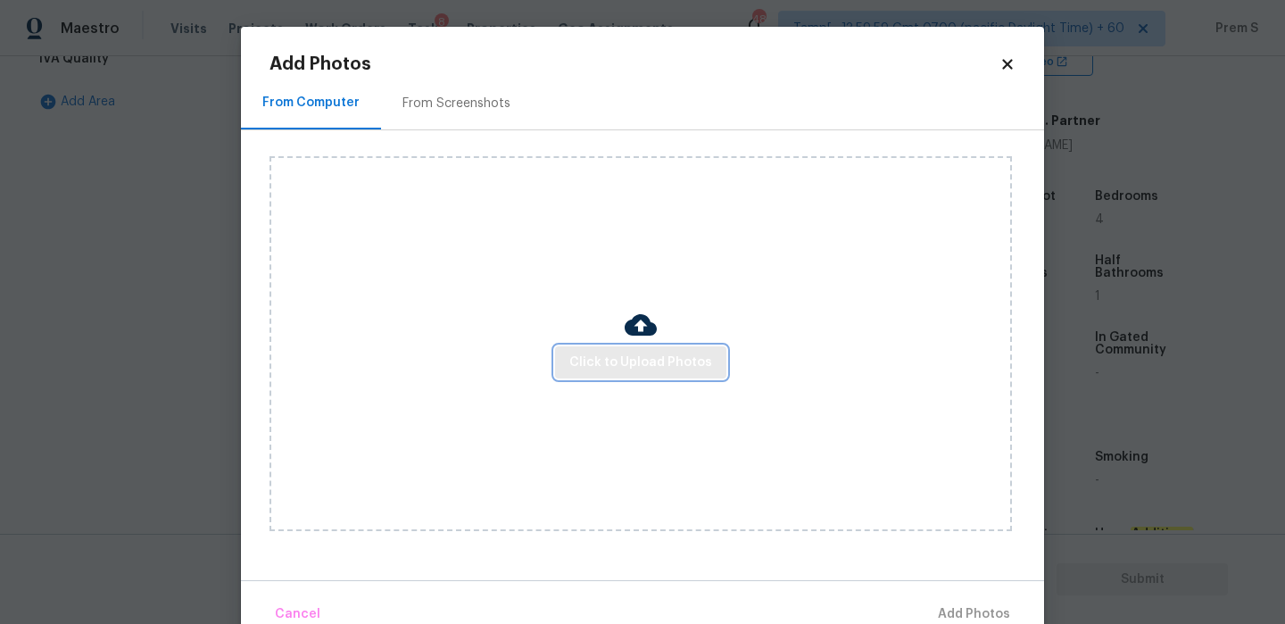
click at [642, 347] on button "Click to Upload Photos" at bounding box center [640, 362] width 171 height 33
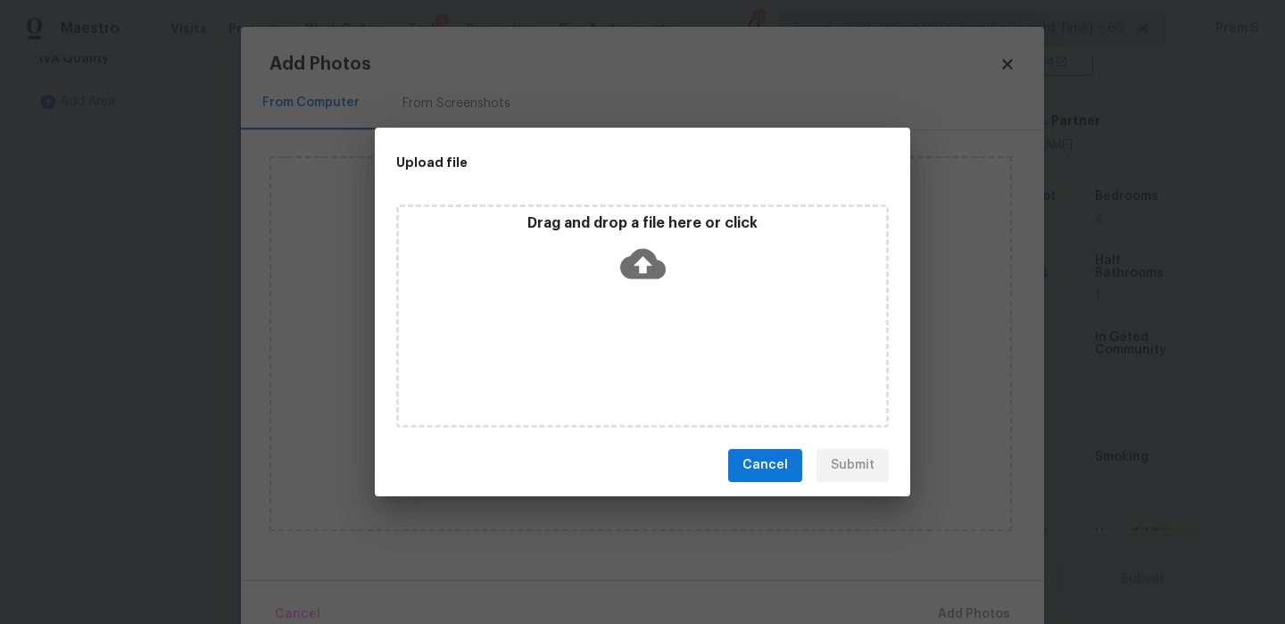
click at [634, 272] on icon at bounding box center [643, 263] width 46 height 30
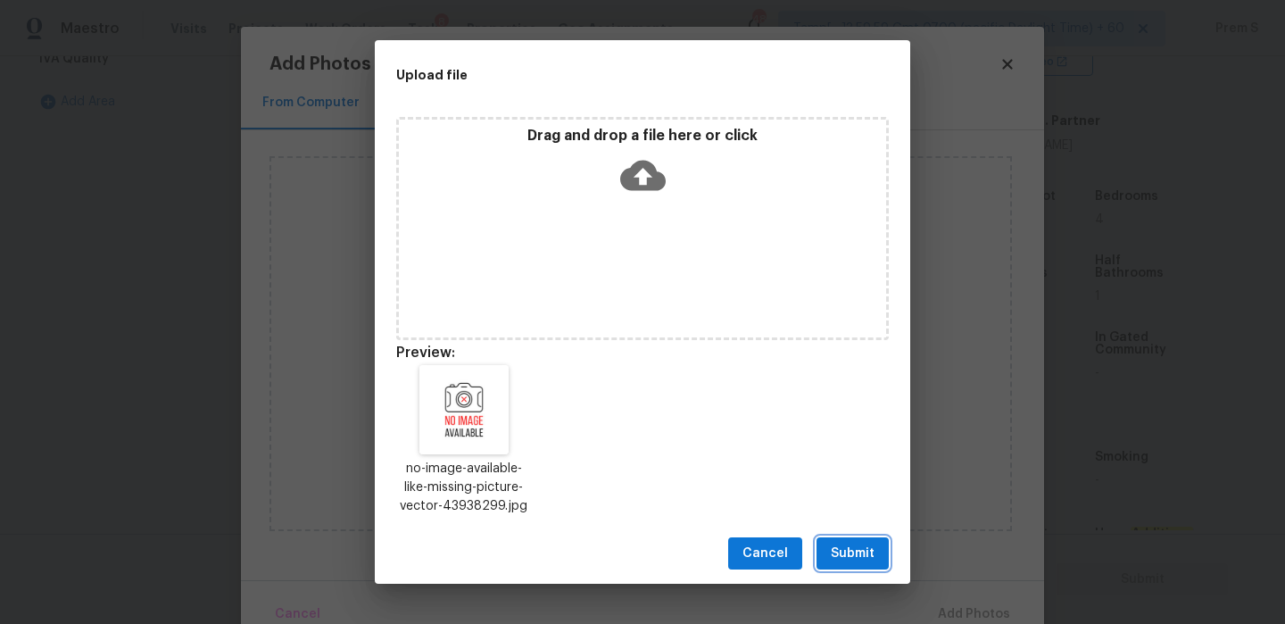
click at [869, 557] on span "Submit" at bounding box center [853, 554] width 44 height 22
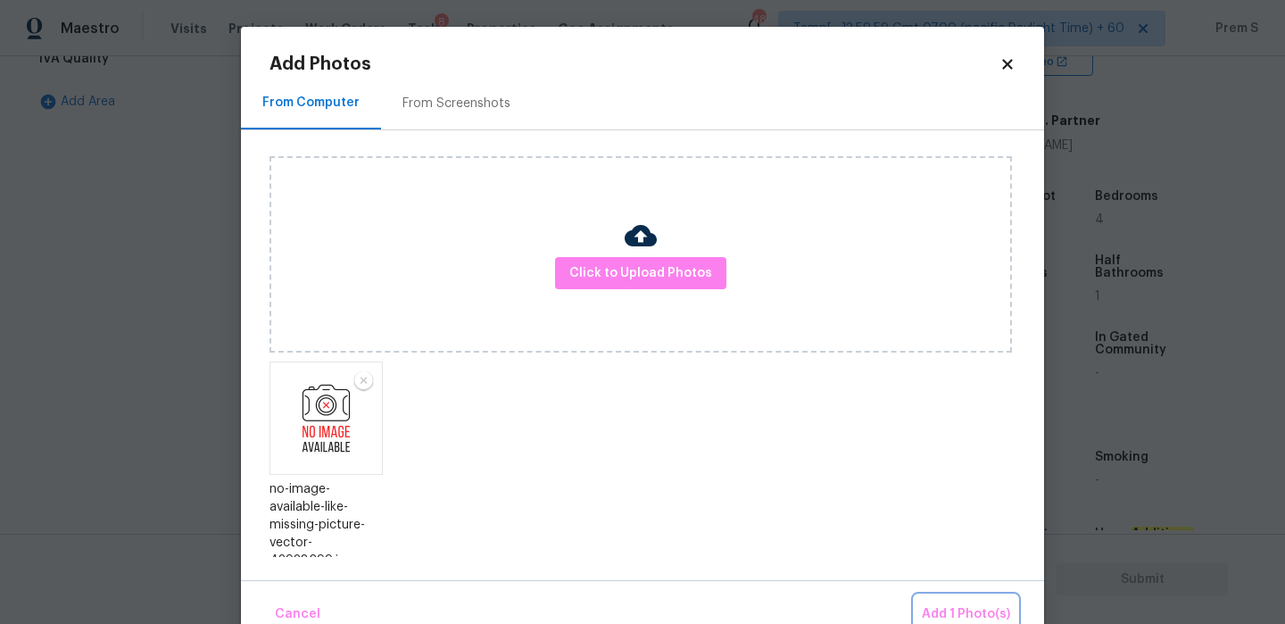
click at [957, 607] on span "Add 1 Photo(s)" at bounding box center [966, 614] width 88 height 22
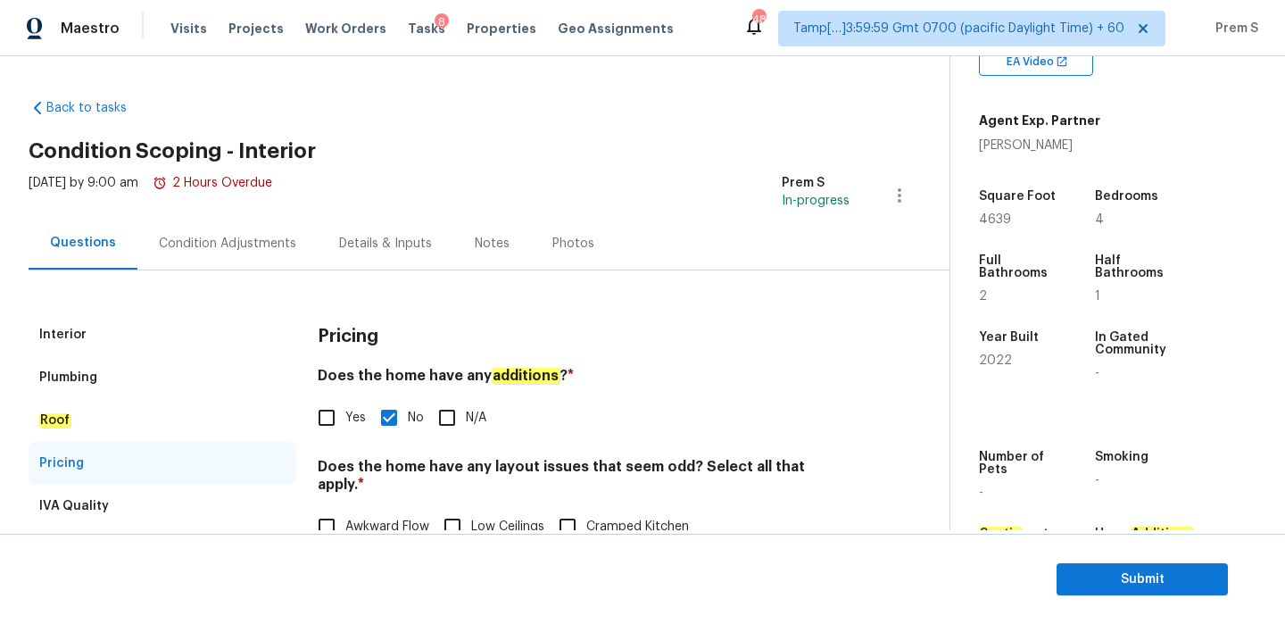
scroll to position [1, 0]
click at [220, 245] on div "Condition Adjustments" at bounding box center [227, 243] width 137 height 18
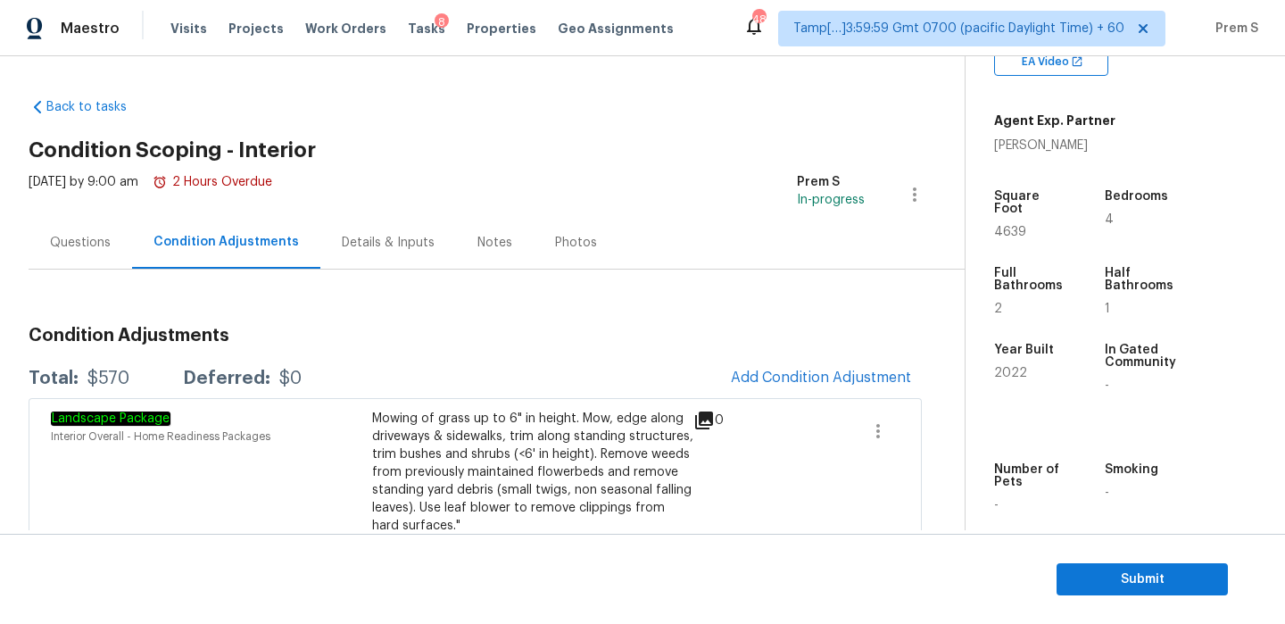
scroll to position [117, 0]
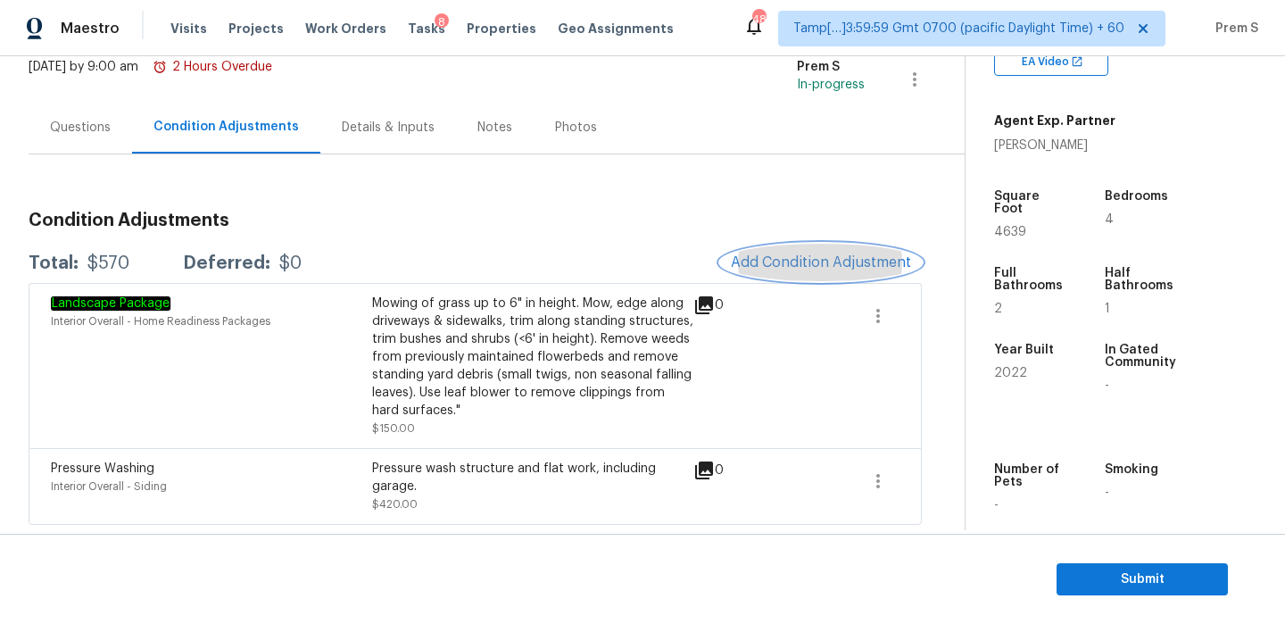
click at [774, 271] on button "Add Condition Adjustment" at bounding box center [821, 262] width 202 height 37
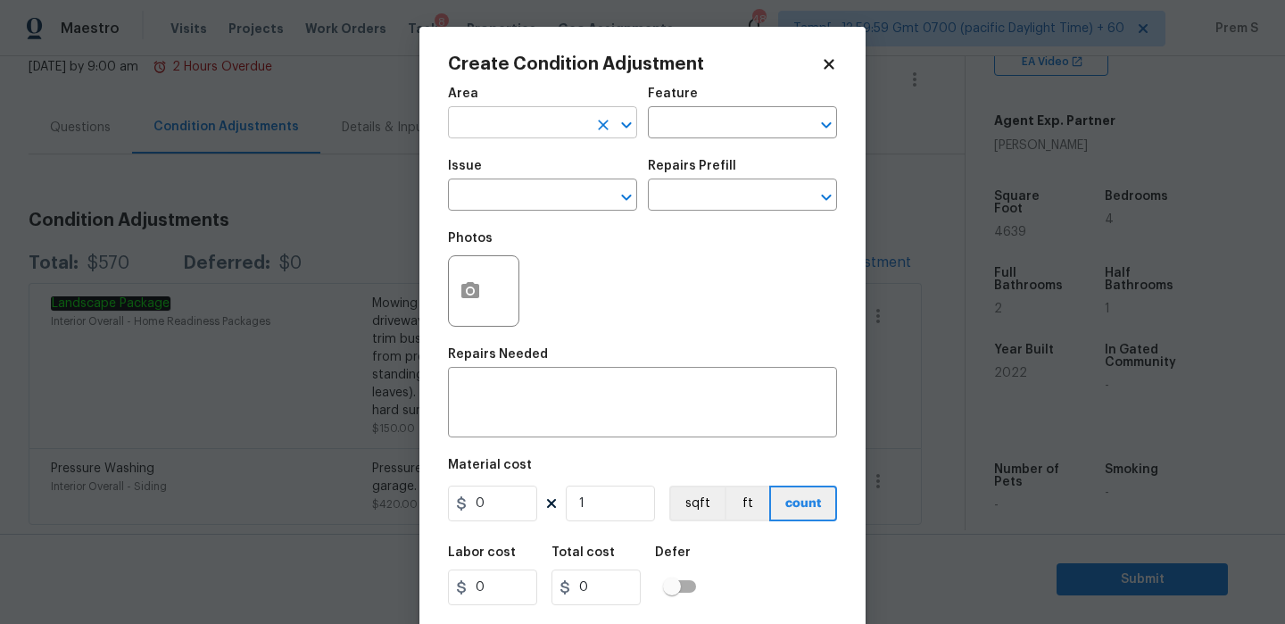
click at [475, 127] on input "text" at bounding box center [517, 125] width 139 height 28
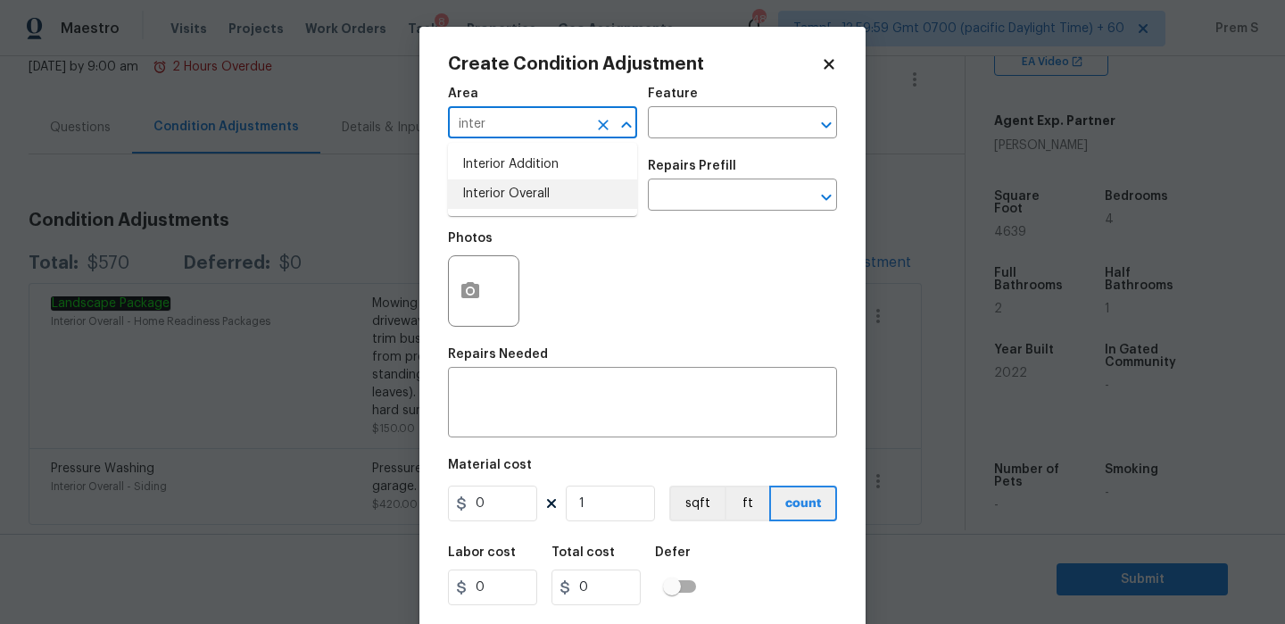
click at [490, 200] on li "Interior Overall" at bounding box center [542, 193] width 189 height 29
type input "Interior Overall"
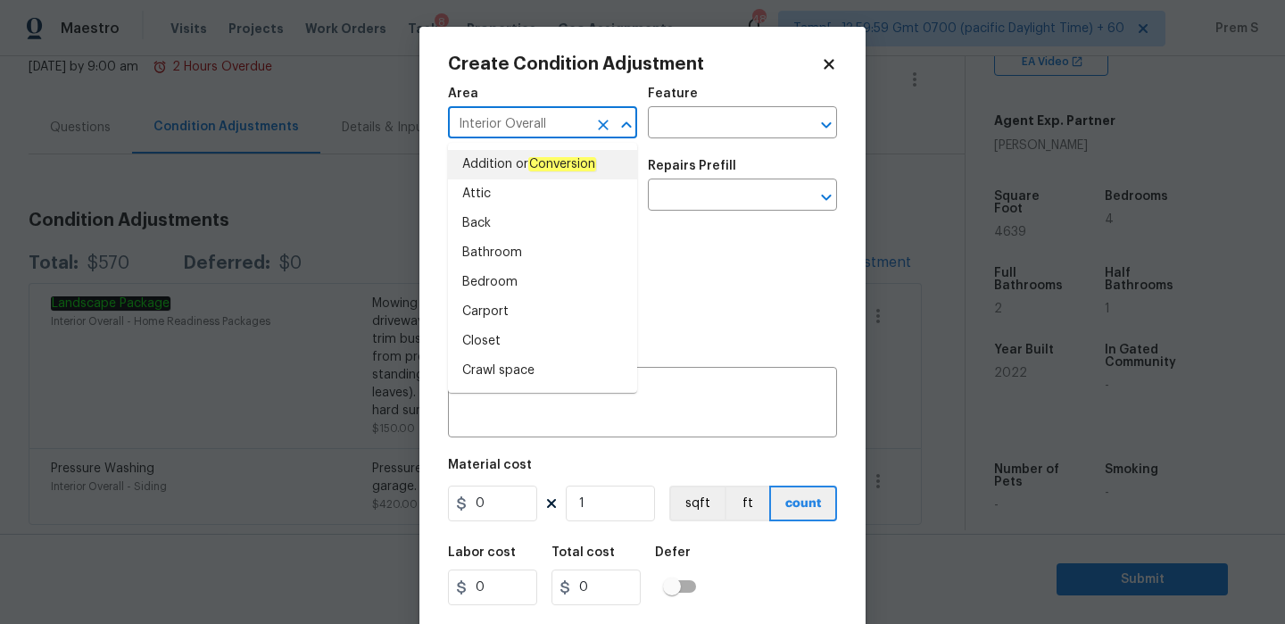
click at [724, 176] on div "Repairs Prefill" at bounding box center [742, 171] width 189 height 23
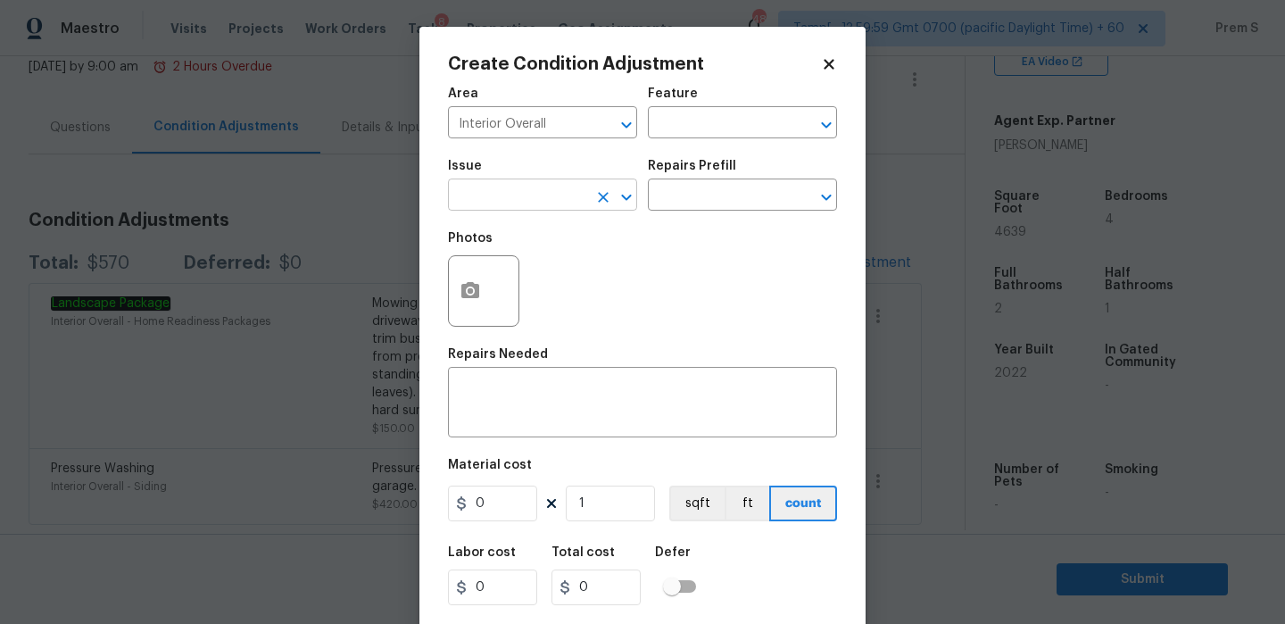
click at [577, 202] on input "text" at bounding box center [517, 197] width 139 height 28
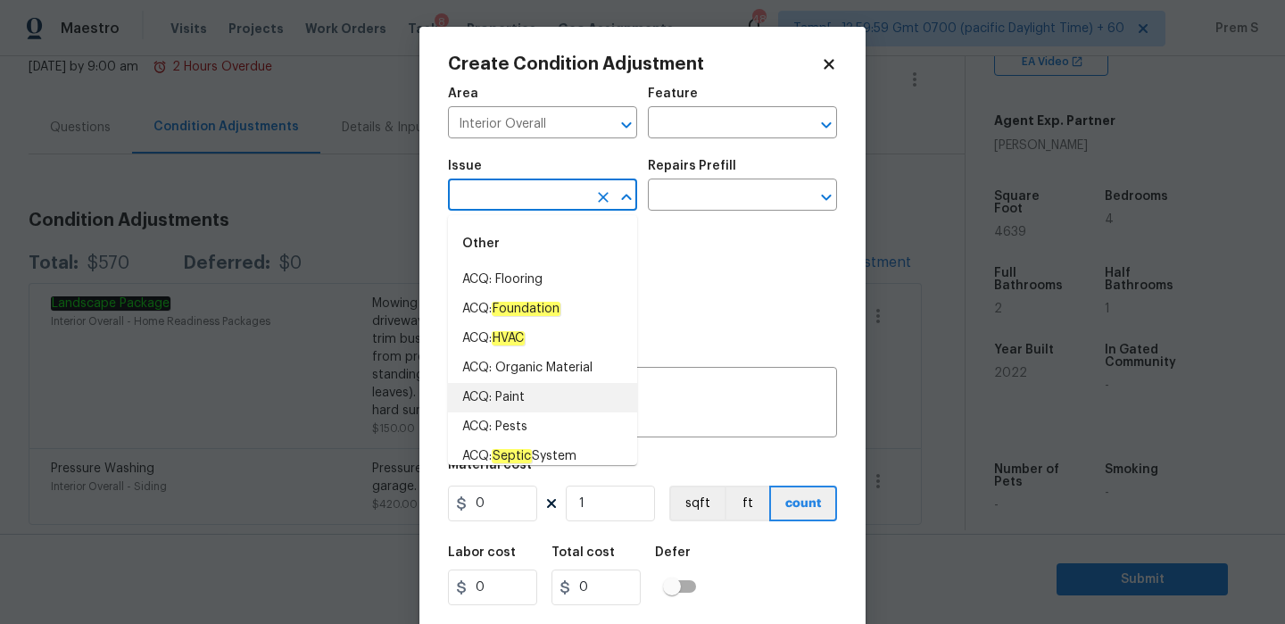
click at [576, 387] on li "ACQ: Paint" at bounding box center [542, 397] width 189 height 29
type input "ACQ: Paint"
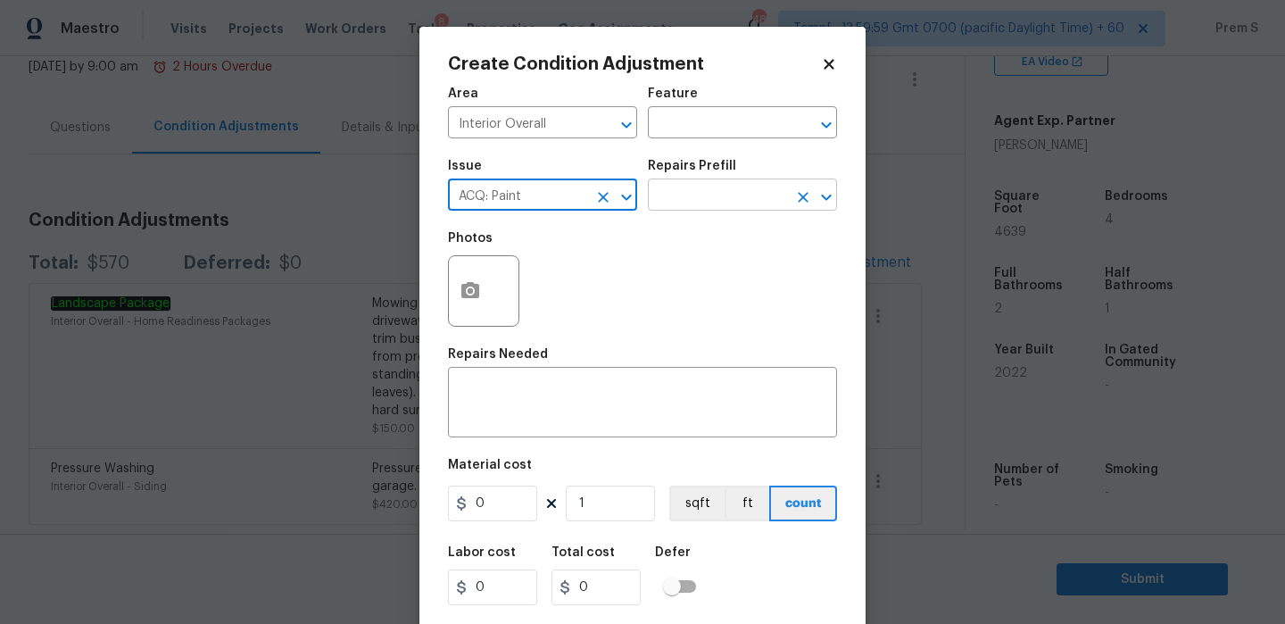
click at [744, 200] on input "text" at bounding box center [717, 197] width 139 height 28
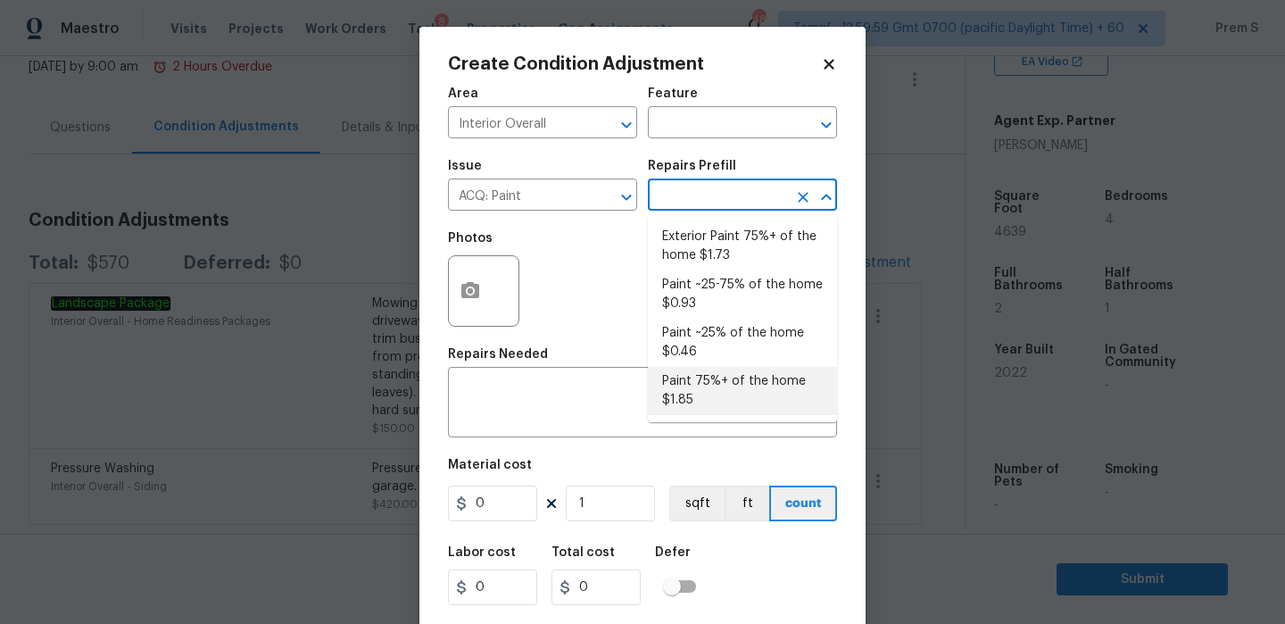
click at [711, 388] on li "Paint 75%+ of the home $1.85" at bounding box center [742, 391] width 189 height 48
type input "Acquisition"
type textarea "Acquisition Scope: 75%+ of the home will likely require interior paint"
type input "1.85"
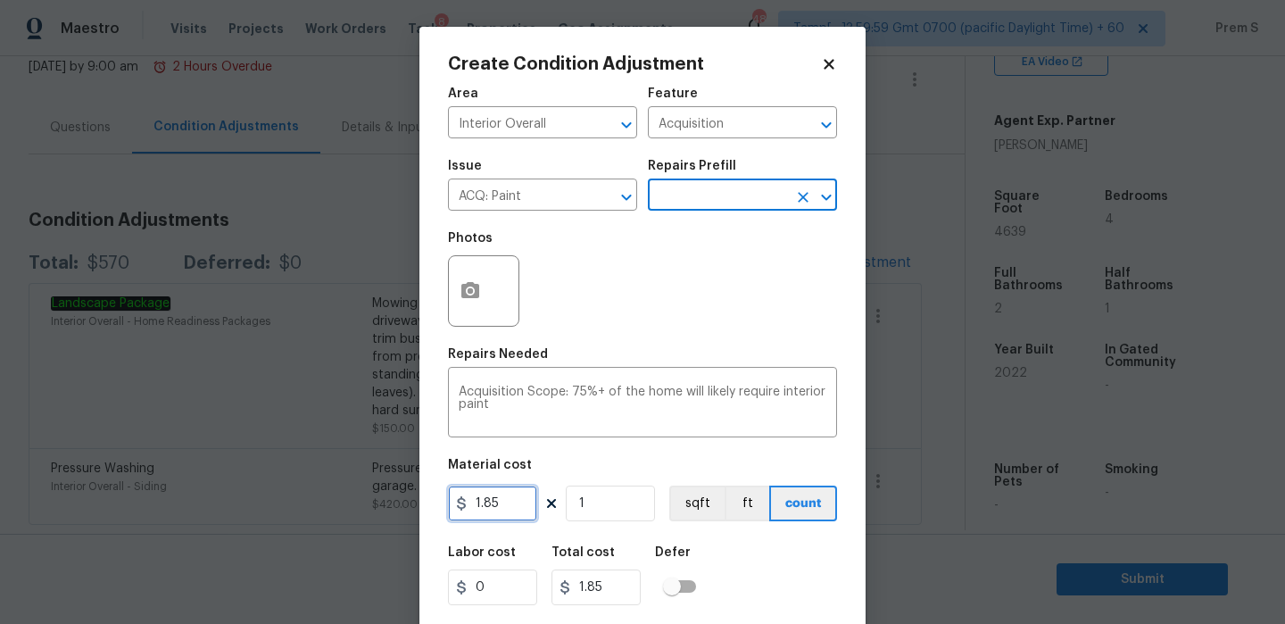
click at [507, 513] on input "1.85" at bounding box center [492, 504] width 89 height 36
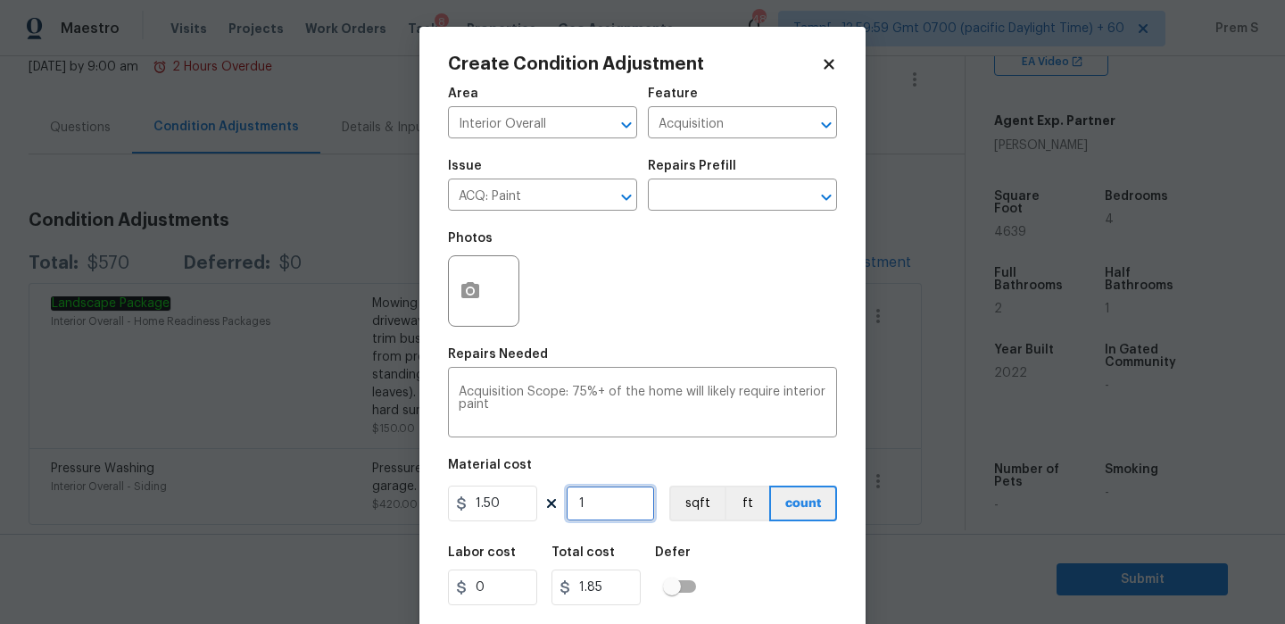
type input "1.5"
click at [609, 505] on input "1" at bounding box center [610, 504] width 89 height 36
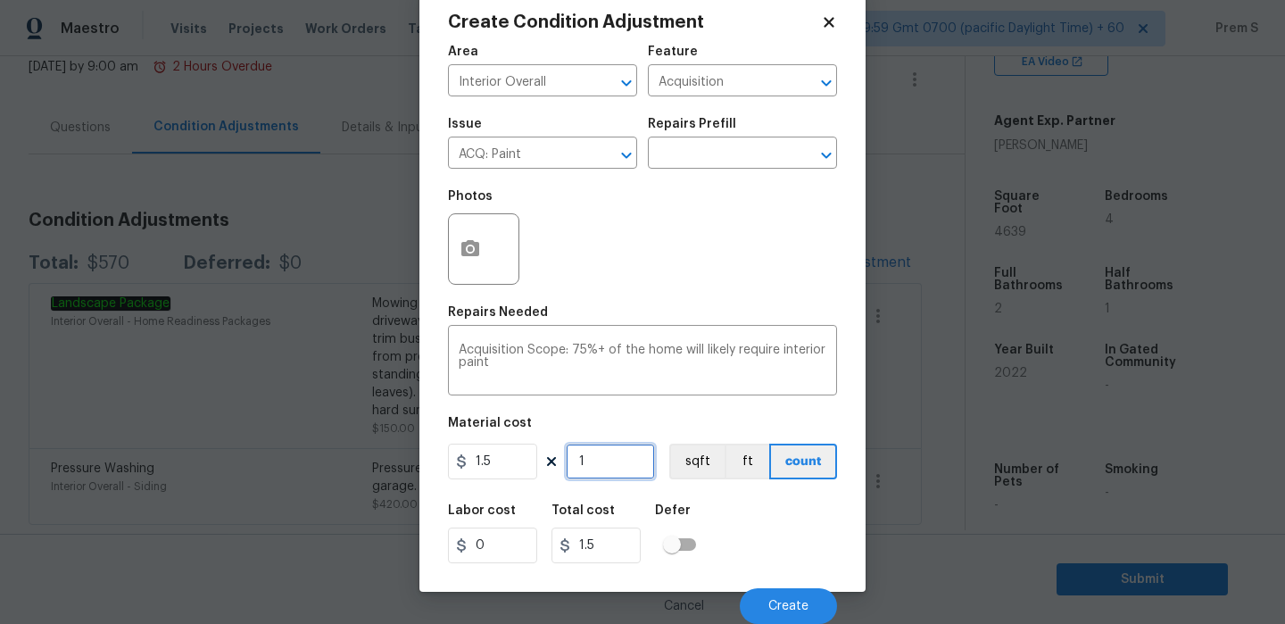
type input "3"
type input "4.5"
type input "37"
type input "55.5"
type input "374"
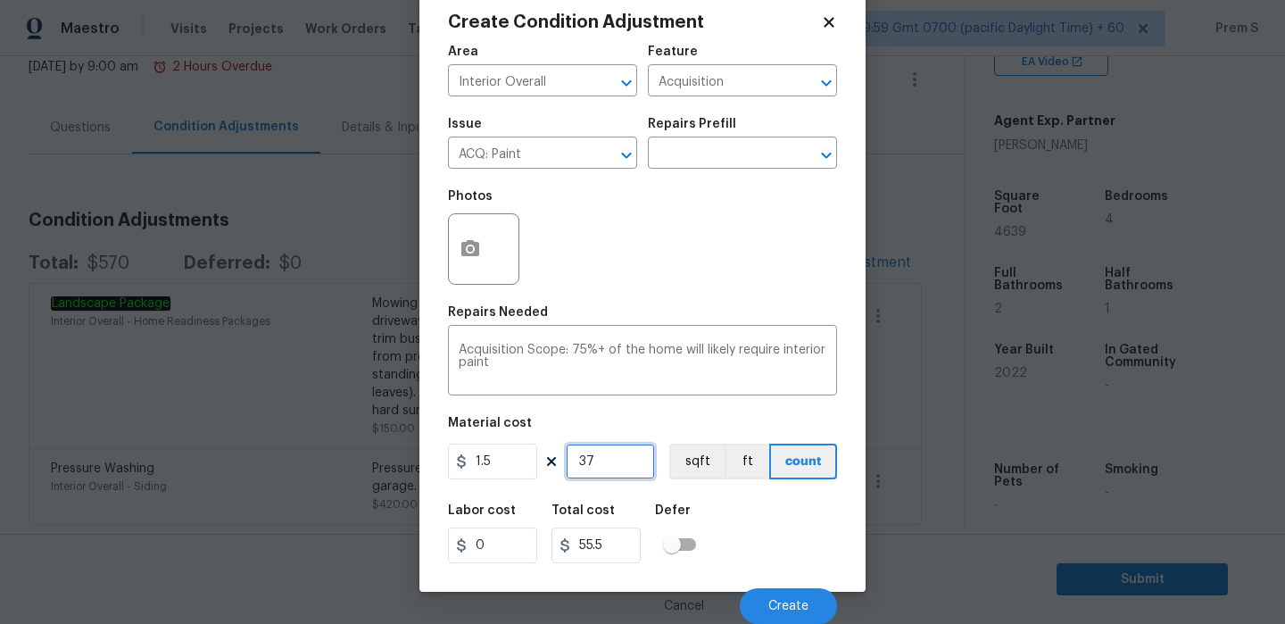
type input "561"
type input "3748"
type input "5622"
type input "3748"
click at [460, 245] on icon "button" at bounding box center [470, 248] width 21 height 21
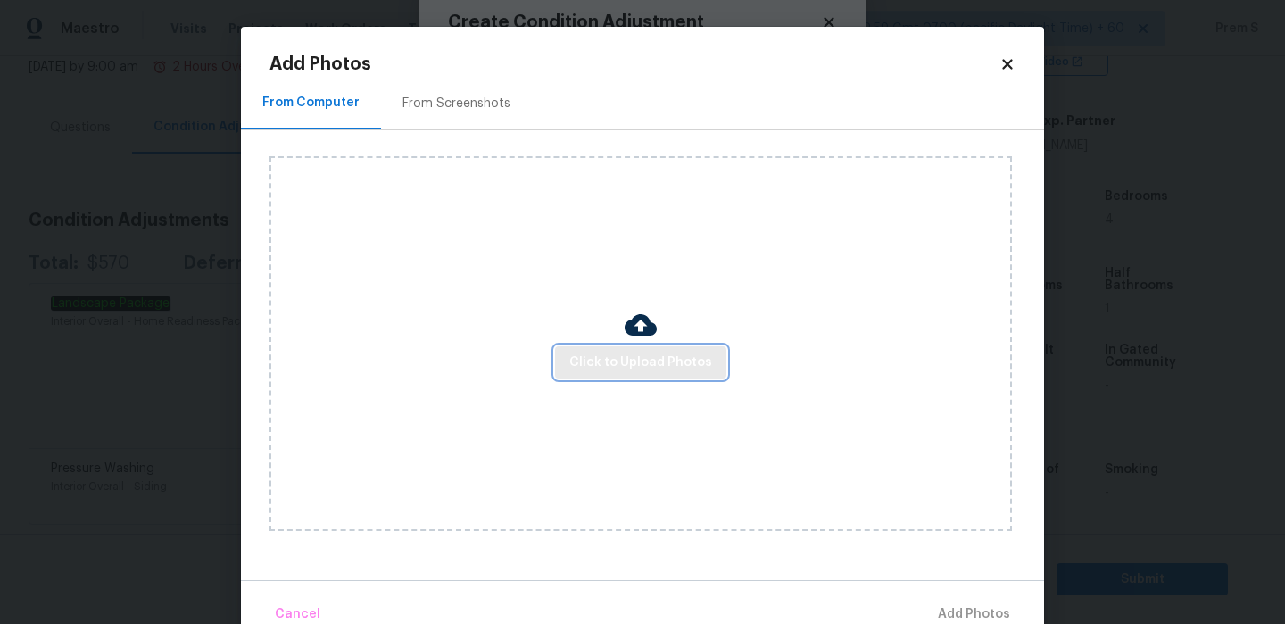
click at [611, 353] on span "Click to Upload Photos" at bounding box center [641, 363] width 143 height 22
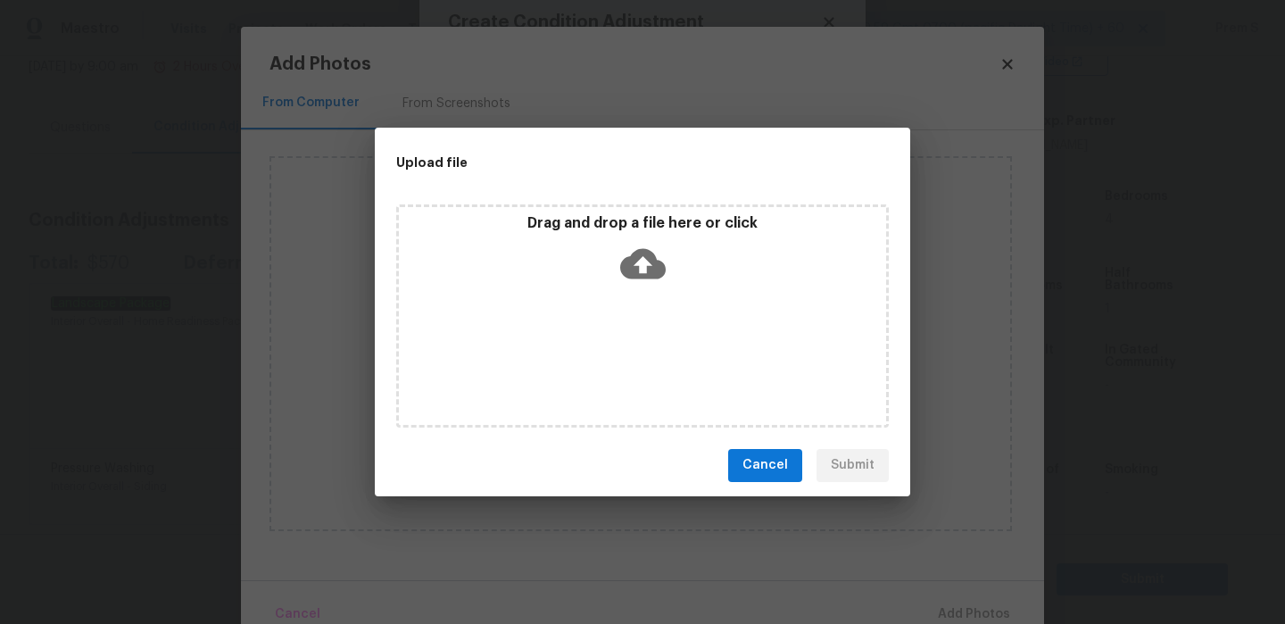
click at [639, 274] on icon at bounding box center [643, 263] width 46 height 30
click at [761, 462] on span "Cancel" at bounding box center [766, 465] width 46 height 22
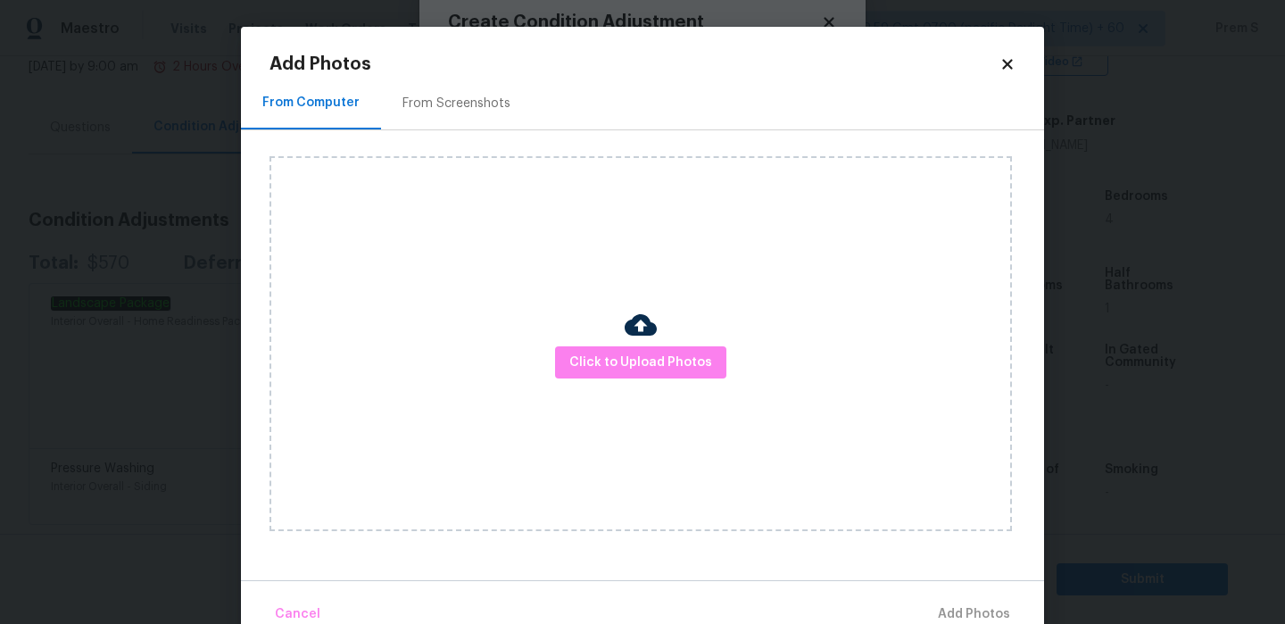
click at [1006, 66] on icon at bounding box center [1007, 64] width 10 height 10
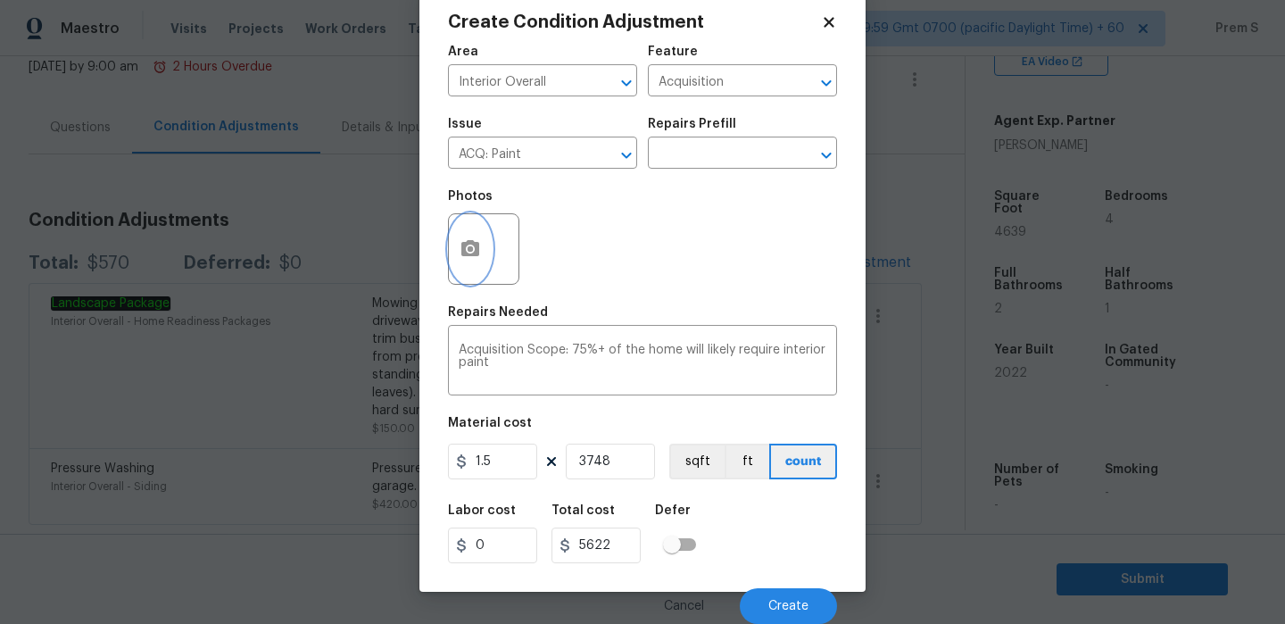
click at [477, 250] on icon "button" at bounding box center [471, 248] width 18 height 16
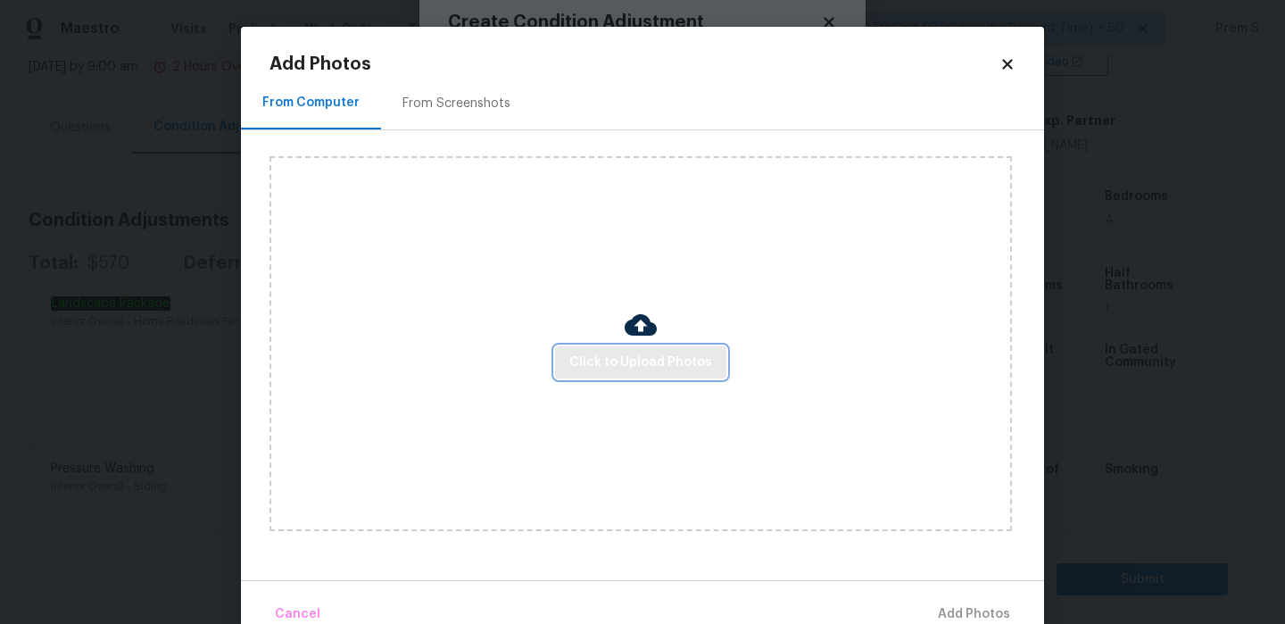
click at [607, 361] on span "Click to Upload Photos" at bounding box center [641, 363] width 143 height 22
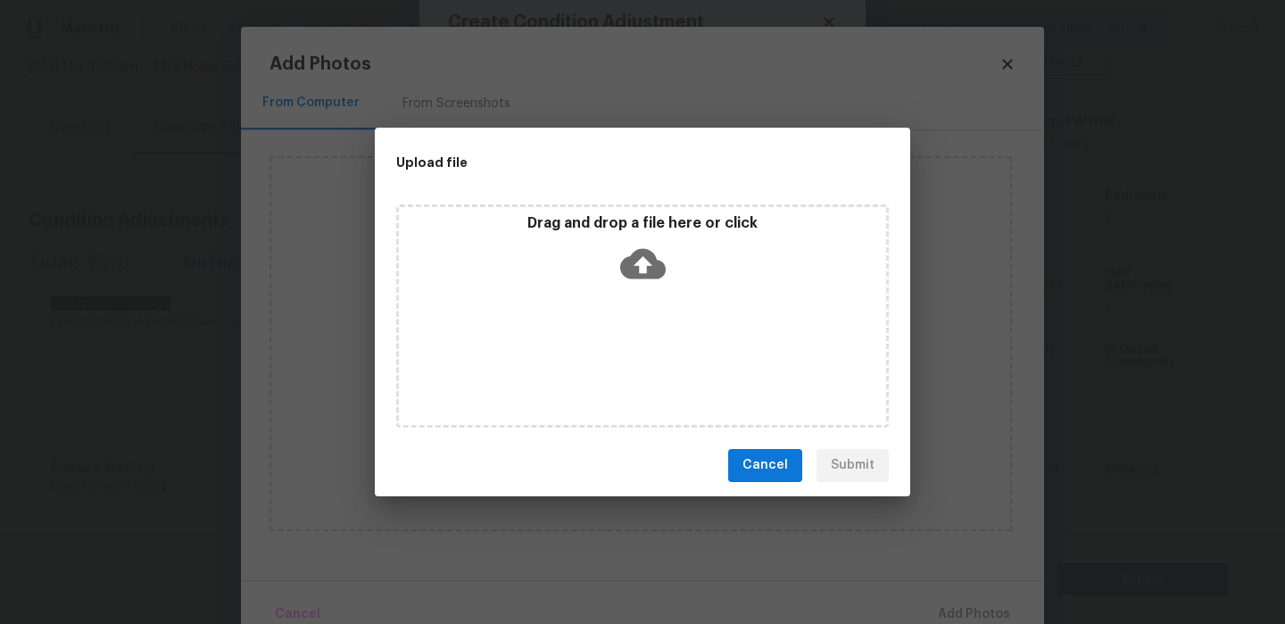
click at [648, 264] on icon at bounding box center [643, 263] width 46 height 30
